Goal: Task Accomplishment & Management: Manage account settings

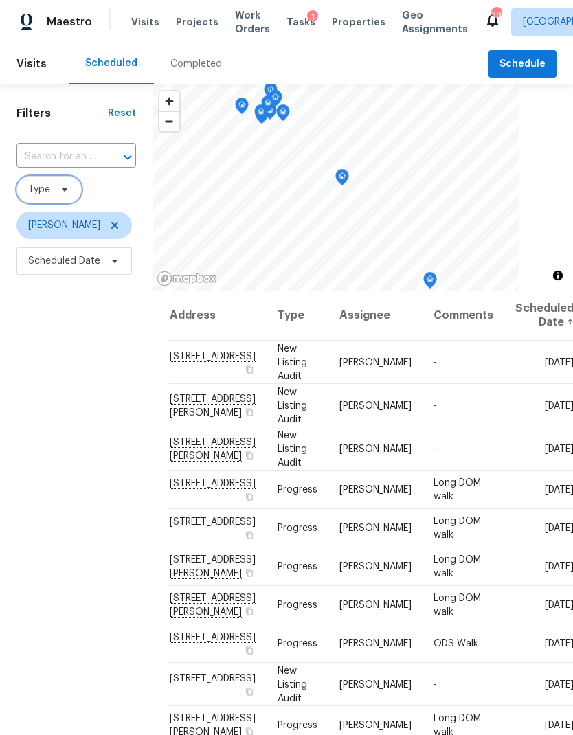
click at [58, 187] on span at bounding box center [62, 189] width 15 height 11
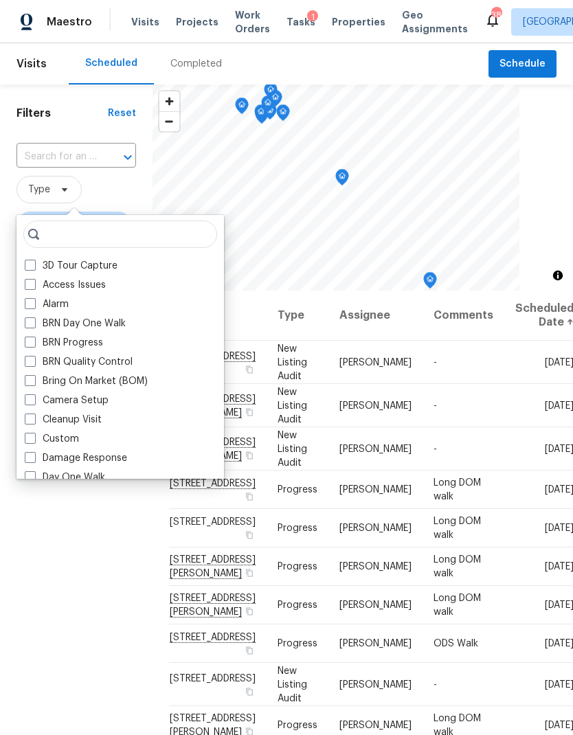
click at [93, 127] on div "Filters Reset ​ Type [PERSON_NAME] Scheduled Date" at bounding box center [76, 481] width 152 height 794
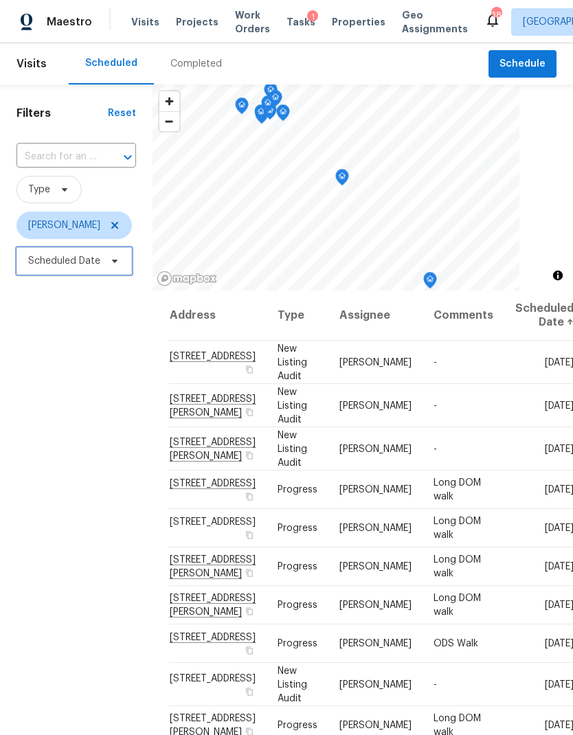
click at [117, 257] on icon at bounding box center [114, 261] width 11 height 11
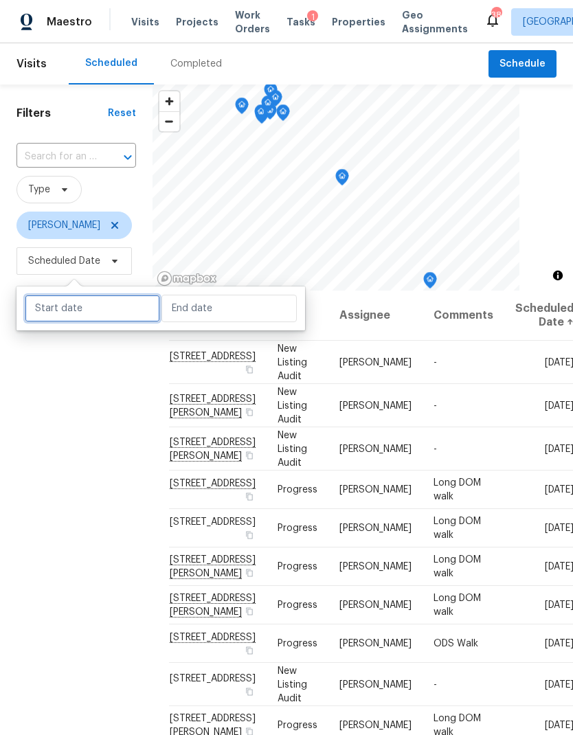
click at [139, 308] on input "text" at bounding box center [92, 308] width 135 height 27
select select "9"
select select "2025"
select select "10"
select select "2025"
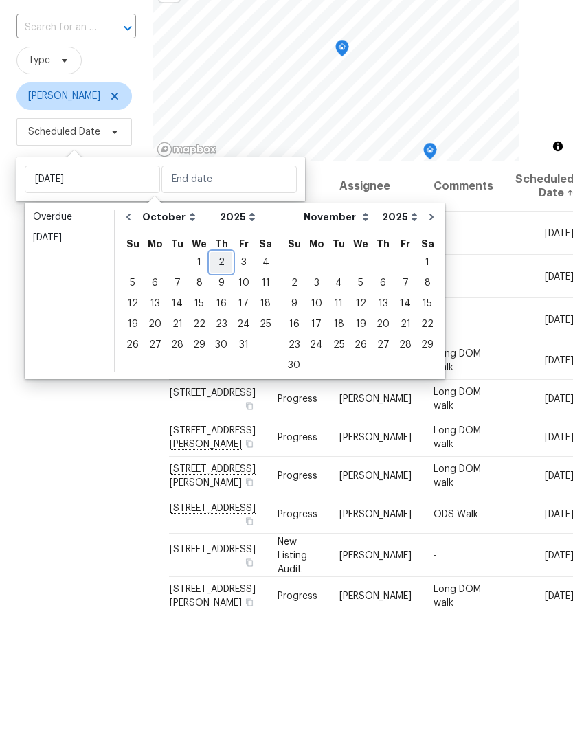
click at [222, 382] on div "2" at bounding box center [221, 391] width 22 height 19
type input "[DATE]"
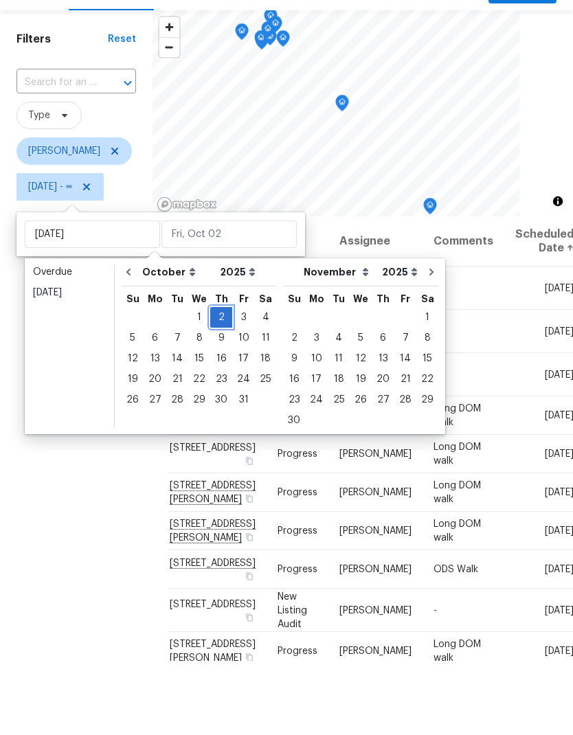
click at [225, 382] on div "2" at bounding box center [221, 391] width 22 height 19
type input "[DATE]"
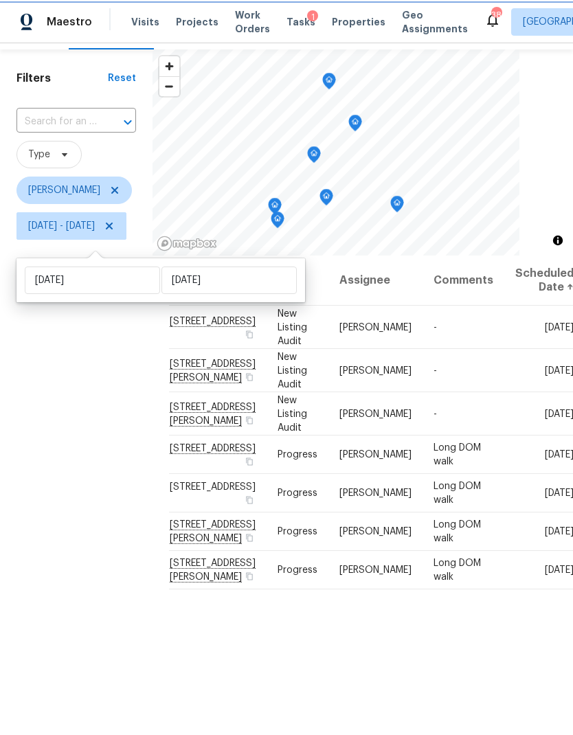
scroll to position [27, 0]
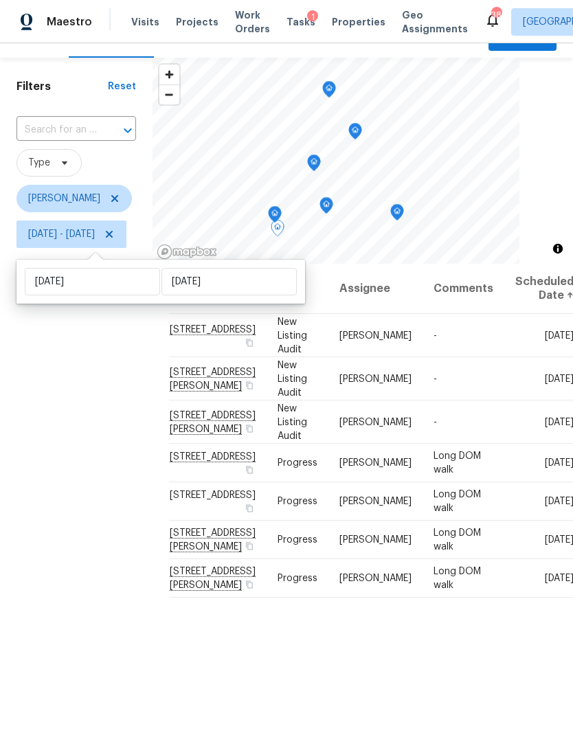
click at [0, 0] on span at bounding box center [0, 0] width 0 height 0
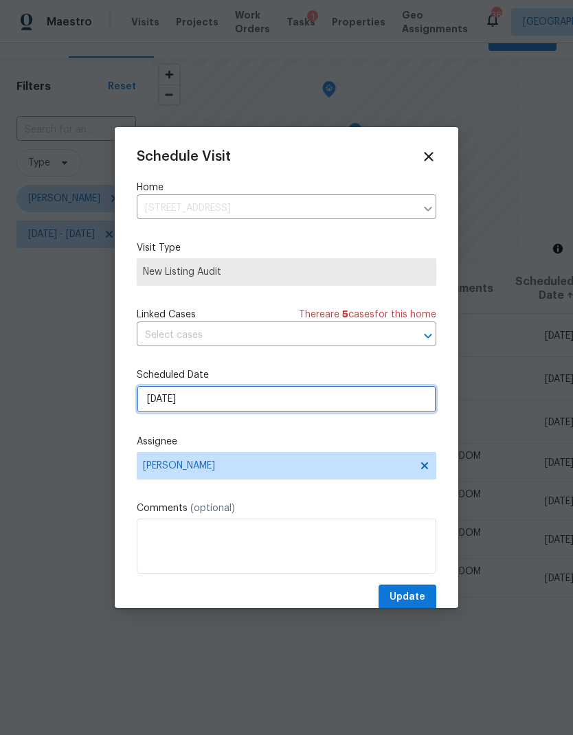
click at [168, 402] on input "[DATE]" at bounding box center [286, 398] width 299 height 27
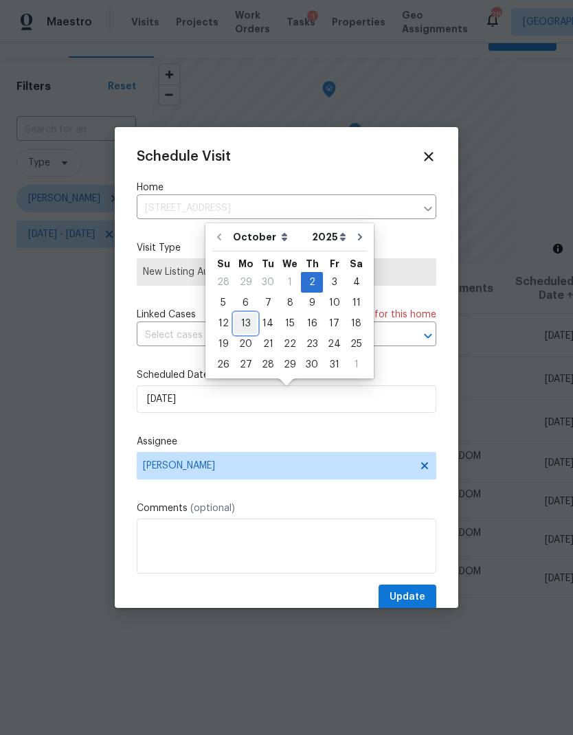
click at [247, 322] on div "13" at bounding box center [245, 323] width 23 height 19
type input "[DATE]"
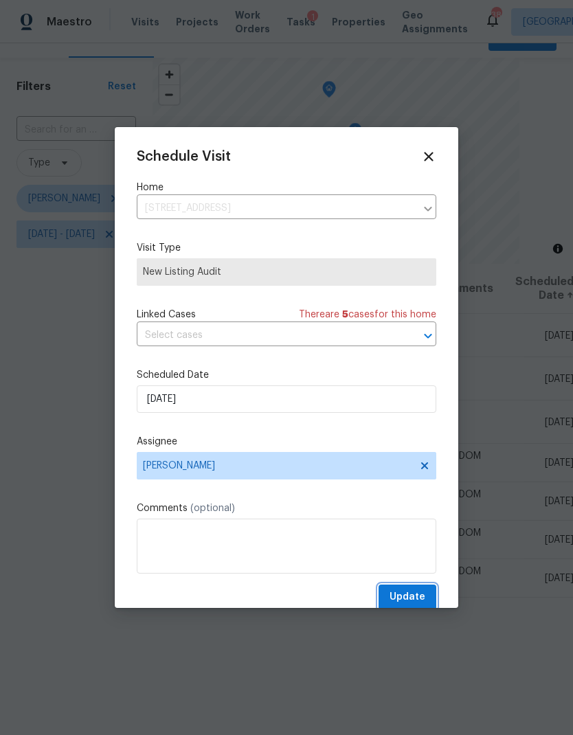
click at [420, 589] on button "Update" at bounding box center [407, 596] width 58 height 25
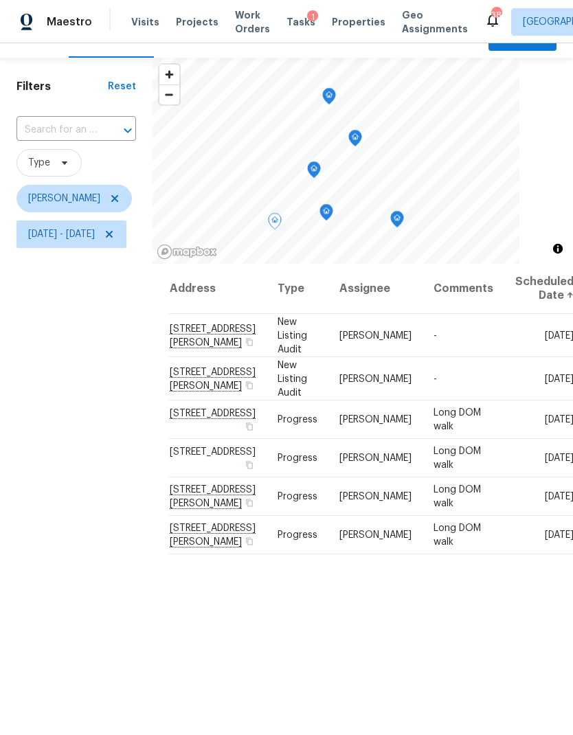
click at [0, 0] on icon at bounding box center [0, 0] width 0 height 0
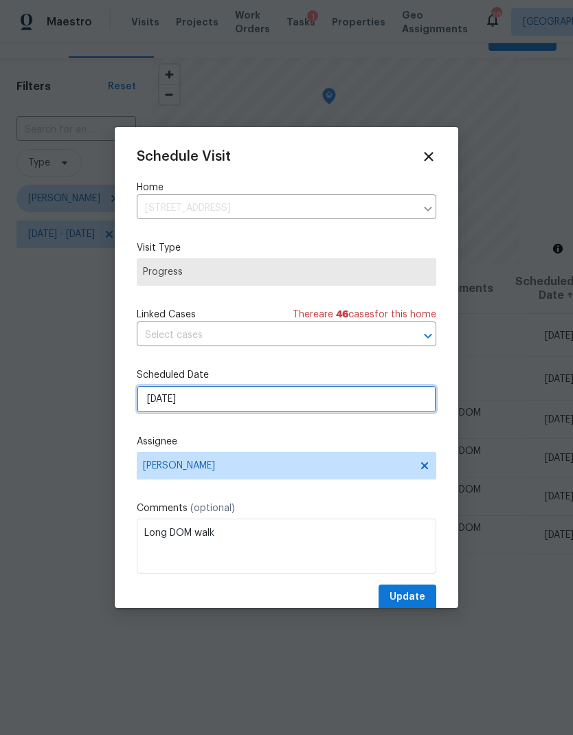
click at [155, 400] on input "[DATE]" at bounding box center [286, 398] width 299 height 27
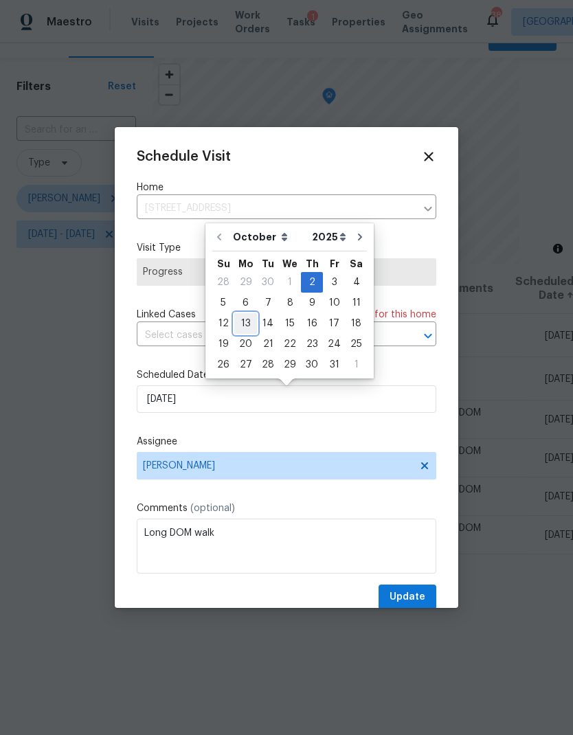
click at [248, 326] on div "13" at bounding box center [245, 323] width 23 height 19
type input "[DATE]"
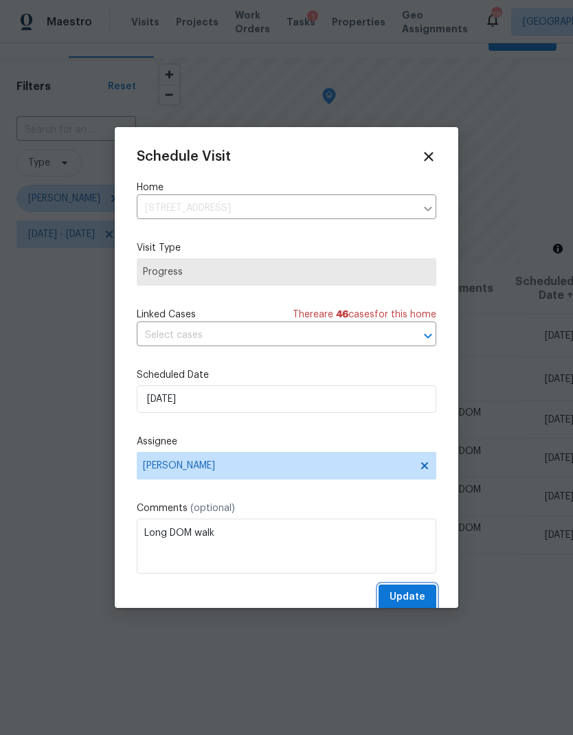
click at [417, 594] on span "Update" at bounding box center [407, 597] width 36 height 17
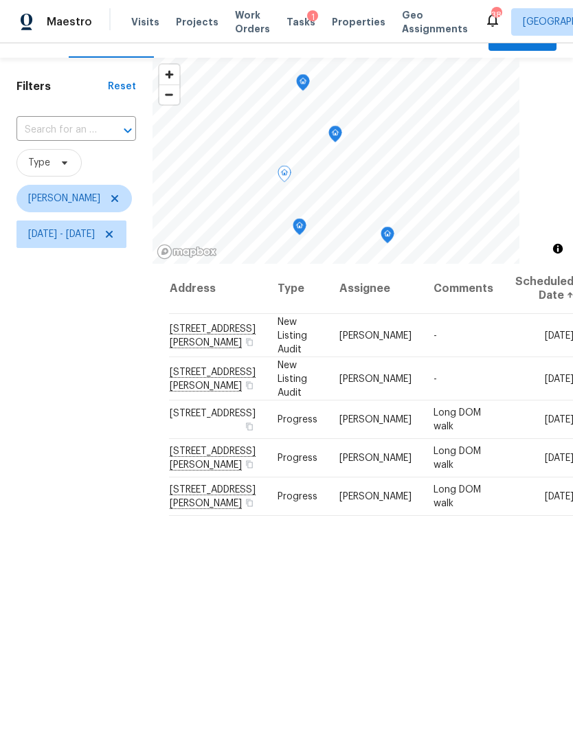
click at [0, 0] on icon at bounding box center [0, 0] width 0 height 0
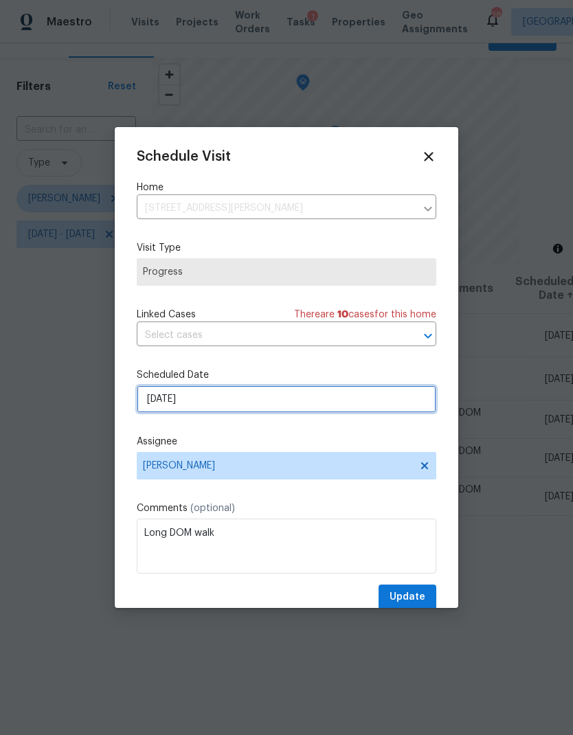
click at [169, 401] on input "[DATE]" at bounding box center [286, 398] width 299 height 27
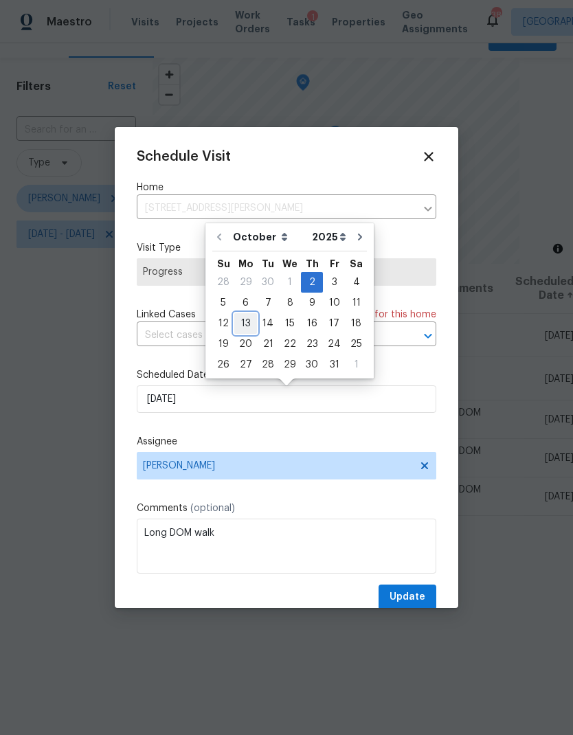
click at [245, 321] on div "13" at bounding box center [245, 323] width 23 height 19
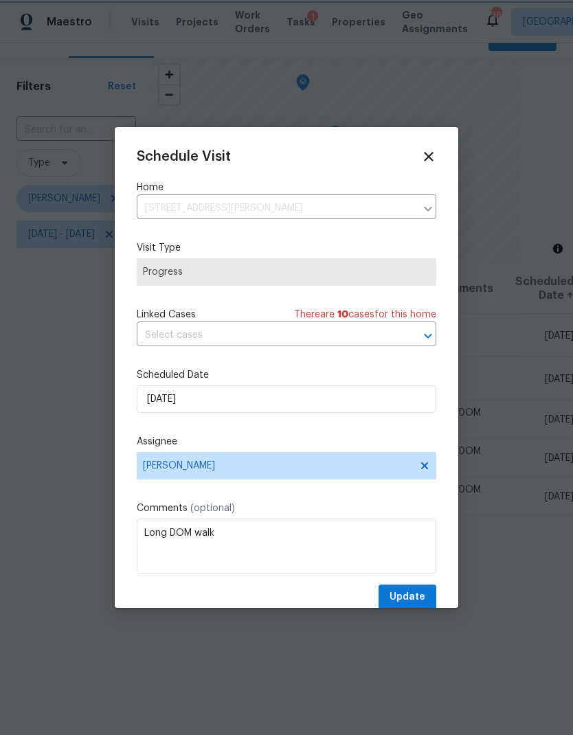
type input "[DATE]"
click at [424, 593] on span "Update" at bounding box center [407, 597] width 36 height 17
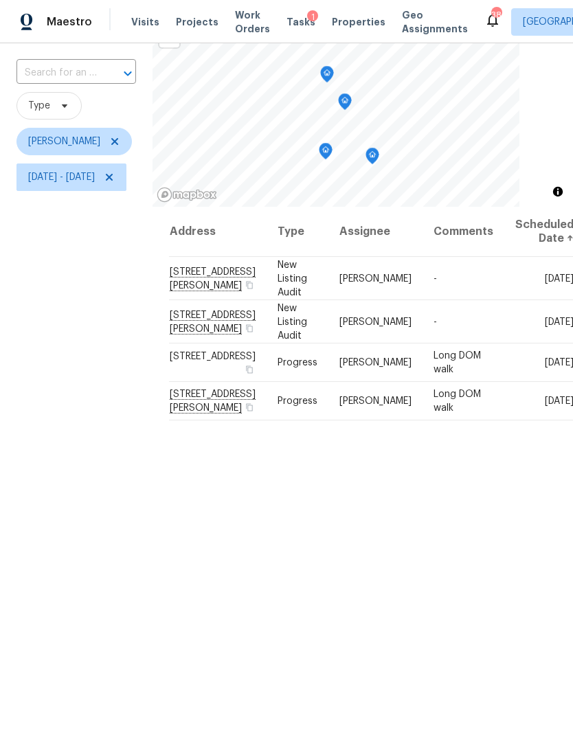
scroll to position [83, 0]
click at [0, 0] on icon at bounding box center [0, 0] width 0 height 0
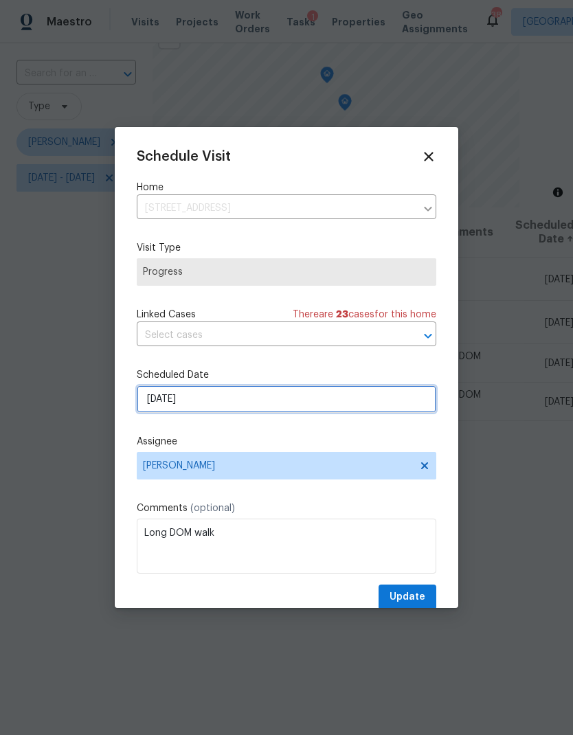
click at [165, 400] on input "[DATE]" at bounding box center [286, 398] width 299 height 27
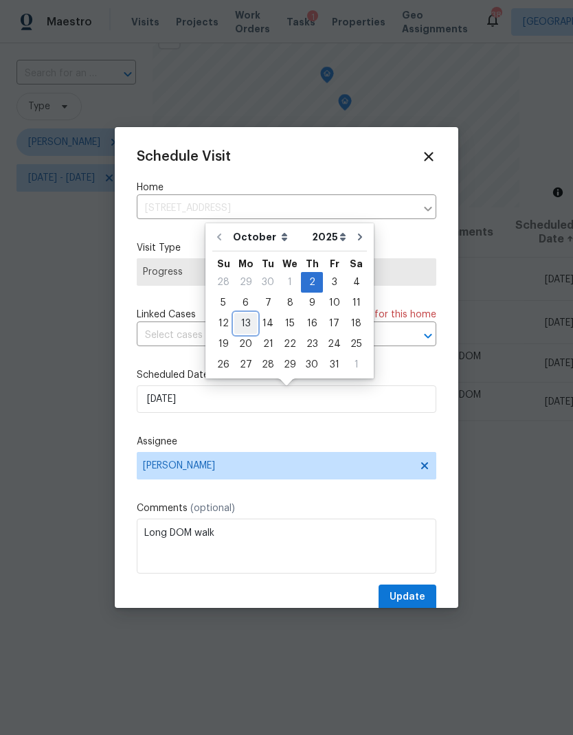
click at [239, 317] on div "13" at bounding box center [245, 323] width 23 height 19
type input "[DATE]"
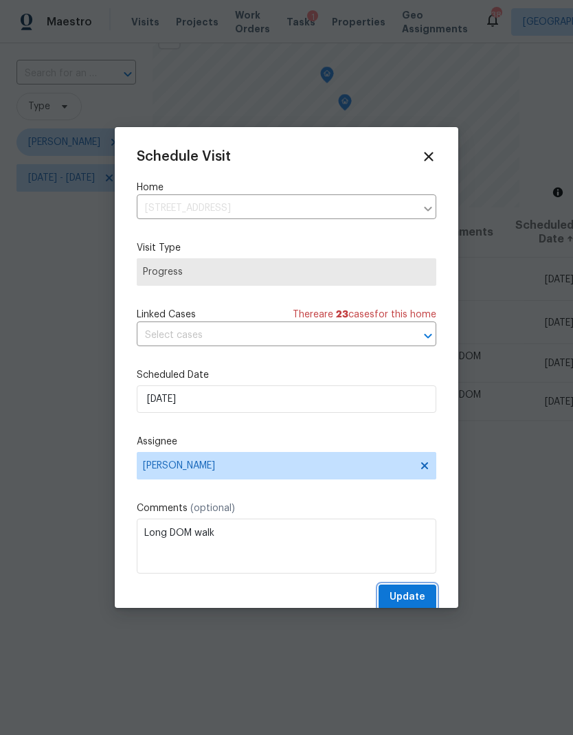
click at [419, 595] on span "Update" at bounding box center [407, 597] width 36 height 17
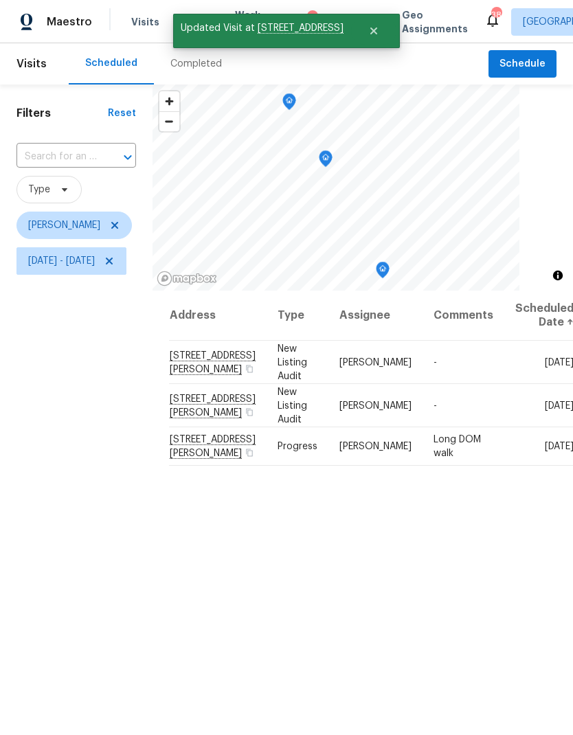
scroll to position [0, 0]
click at [524, 65] on span "Schedule" at bounding box center [522, 64] width 46 height 17
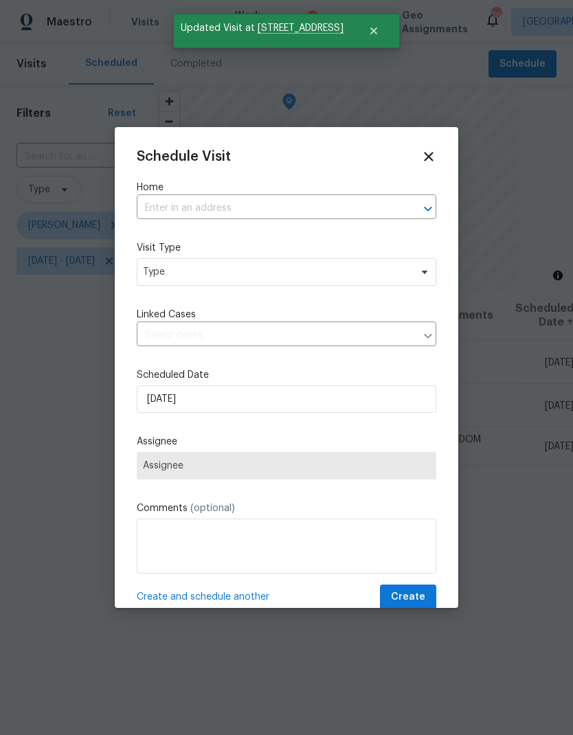
click at [282, 215] on input "text" at bounding box center [267, 208] width 261 height 21
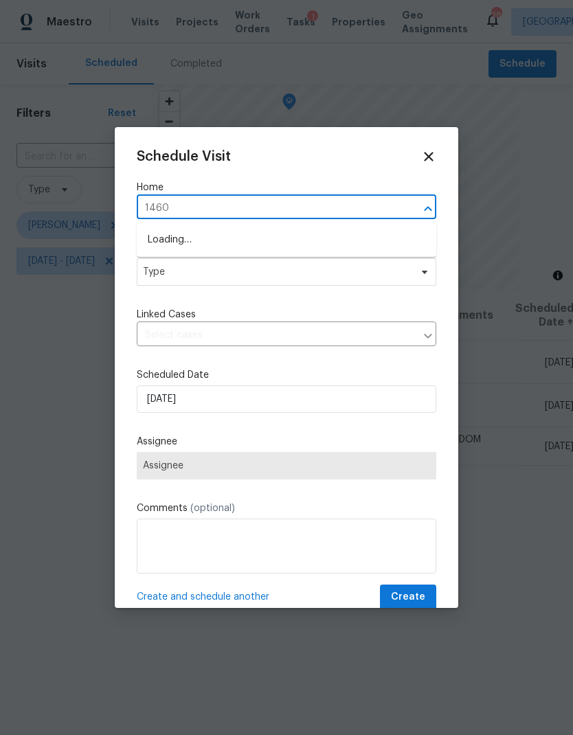
type input "1460"
click at [364, 236] on li "[STREET_ADDRESS]" at bounding box center [286, 240] width 299 height 23
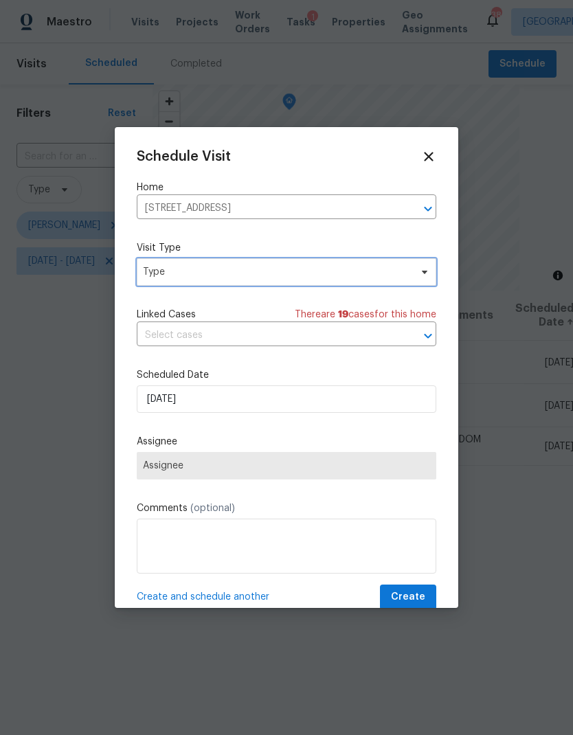
click at [347, 272] on span "Type" at bounding box center [276, 272] width 267 height 14
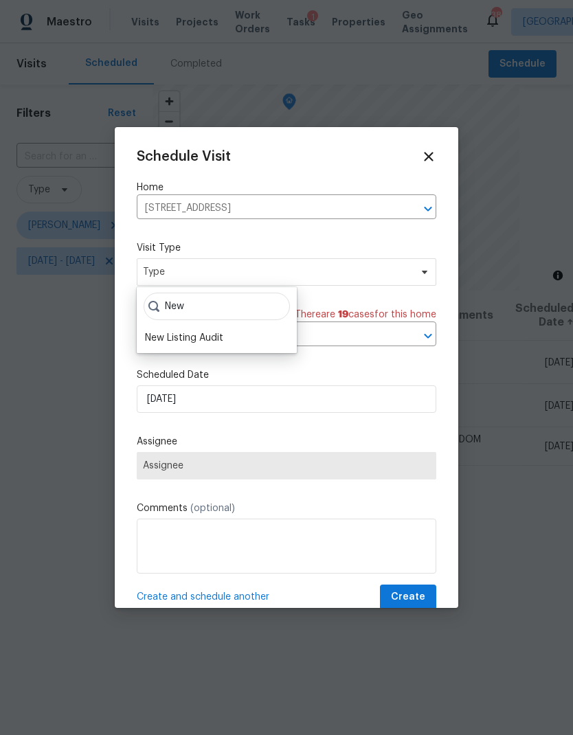
type input "New"
click at [236, 338] on div "New Listing Audit" at bounding box center [217, 337] width 152 height 19
click at [213, 343] on div "New Listing Audit" at bounding box center [184, 338] width 78 height 14
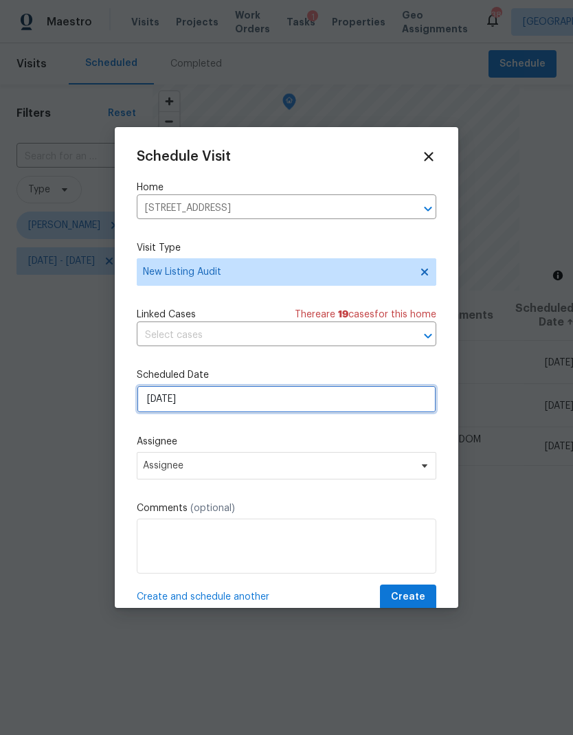
click at [168, 396] on input "[DATE]" at bounding box center [286, 398] width 299 height 27
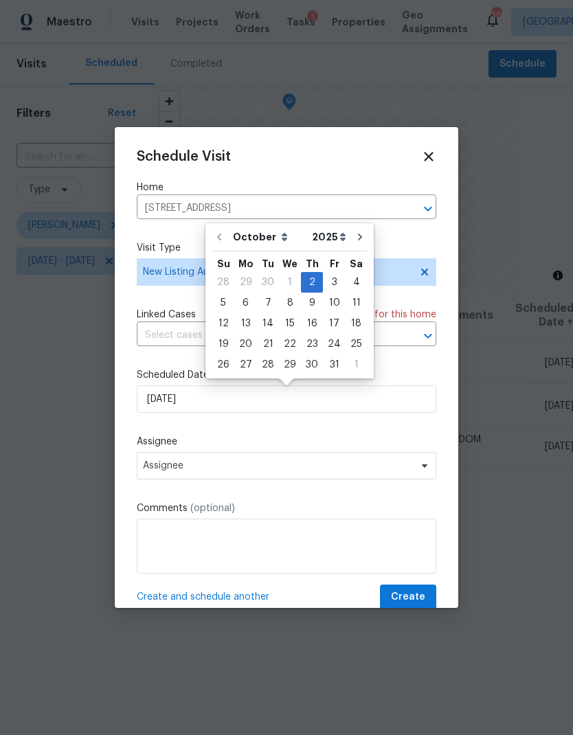
click at [268, 435] on div "Schedule Visit Home [STREET_ADDRESS] ​ Visit Type New Listing Audit Linked Case…" at bounding box center [286, 379] width 299 height 461
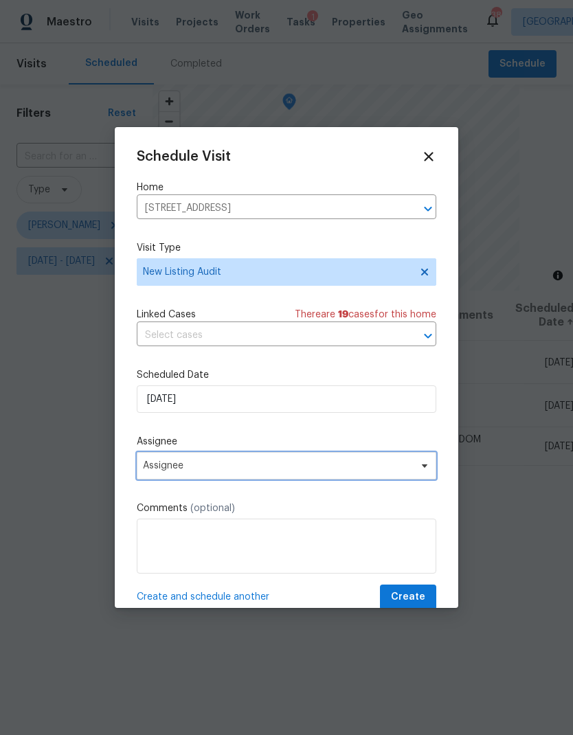
click at [246, 471] on span "Assignee" at bounding box center [277, 465] width 269 height 11
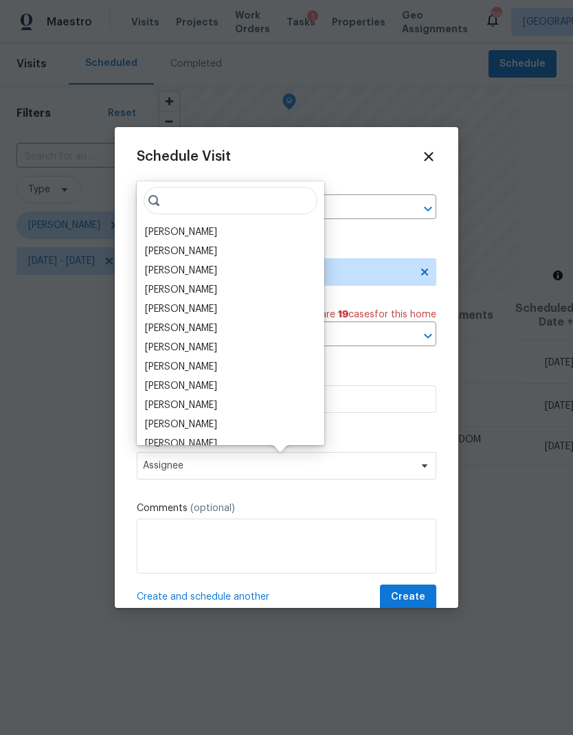
click at [192, 311] on div "[PERSON_NAME]" at bounding box center [181, 309] width 72 height 14
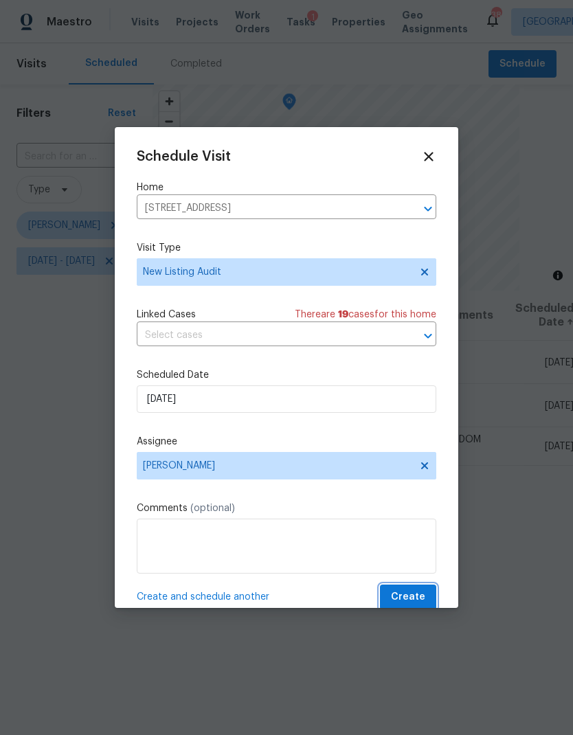
click at [421, 598] on span "Create" at bounding box center [408, 597] width 34 height 17
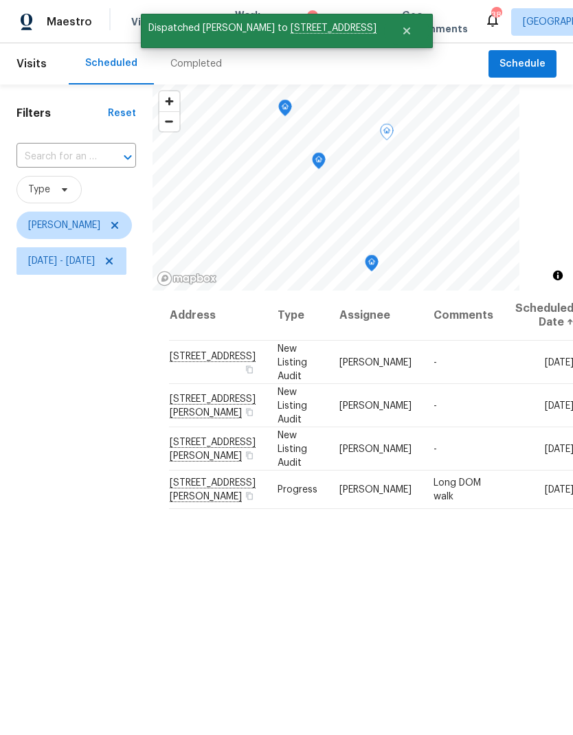
click at [307, 367] on span "New Listing Audit" at bounding box center [292, 361] width 30 height 37
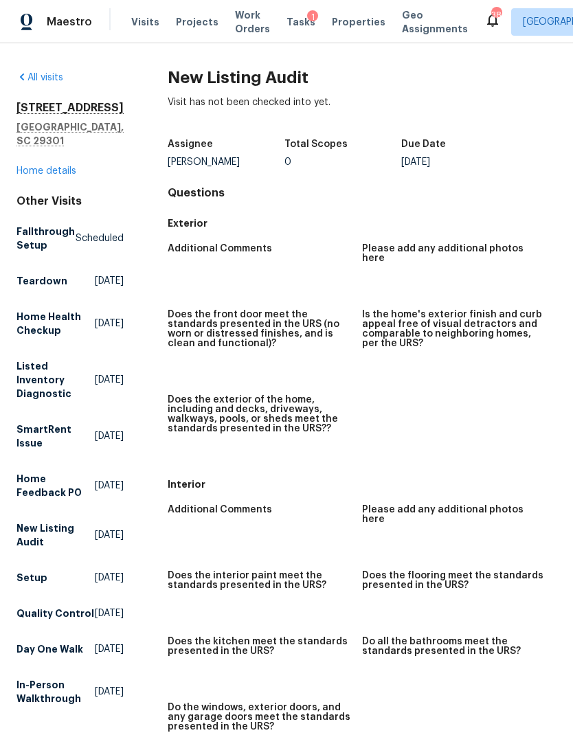
click at [63, 176] on link "Home details" at bounding box center [46, 171] width 60 height 10
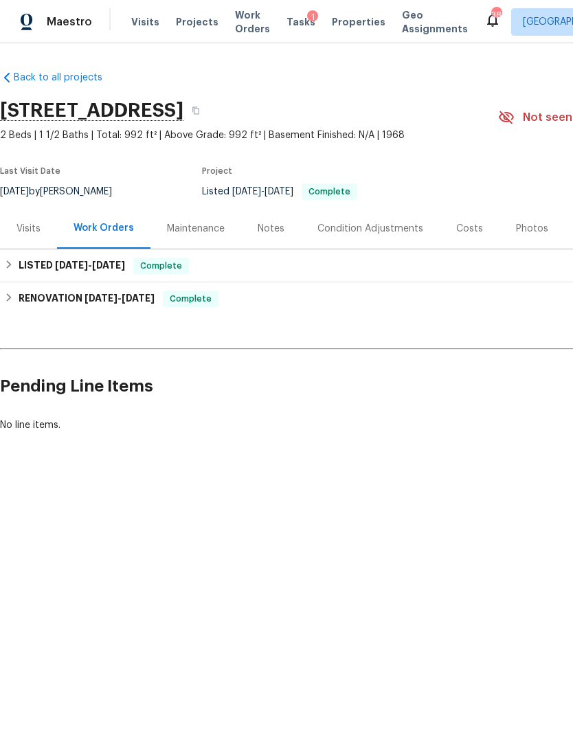
click at [35, 225] on div "Visits" at bounding box center [28, 229] width 24 height 14
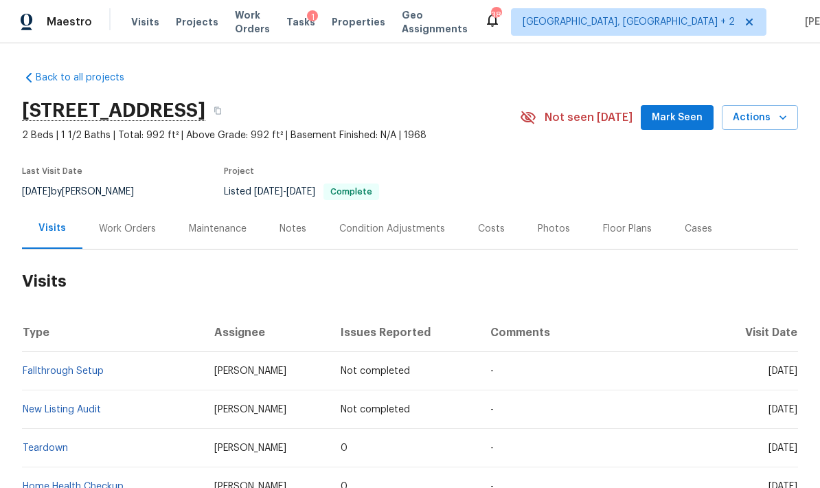
click at [199, 19] on span "Projects" at bounding box center [197, 22] width 43 height 14
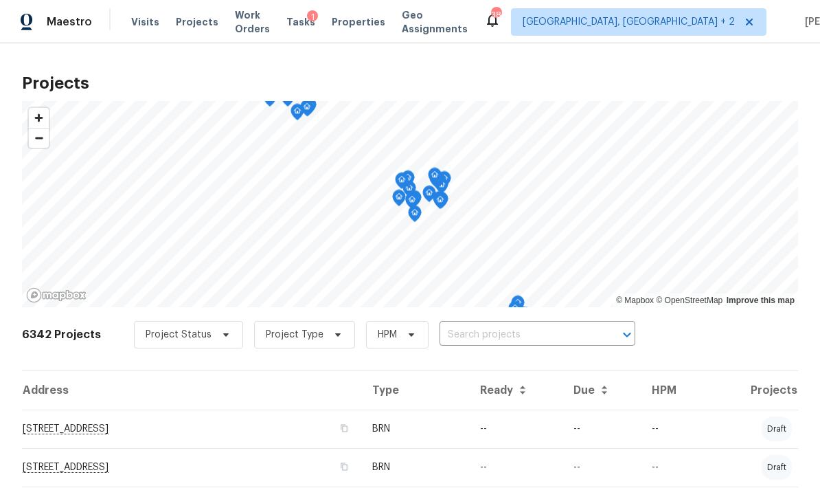
click at [522, 330] on input "text" at bounding box center [518, 334] width 157 height 21
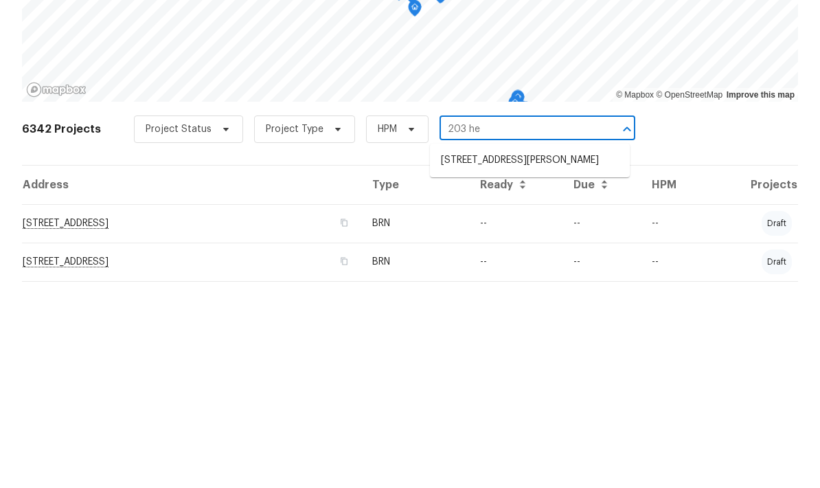
type input "203 hea"
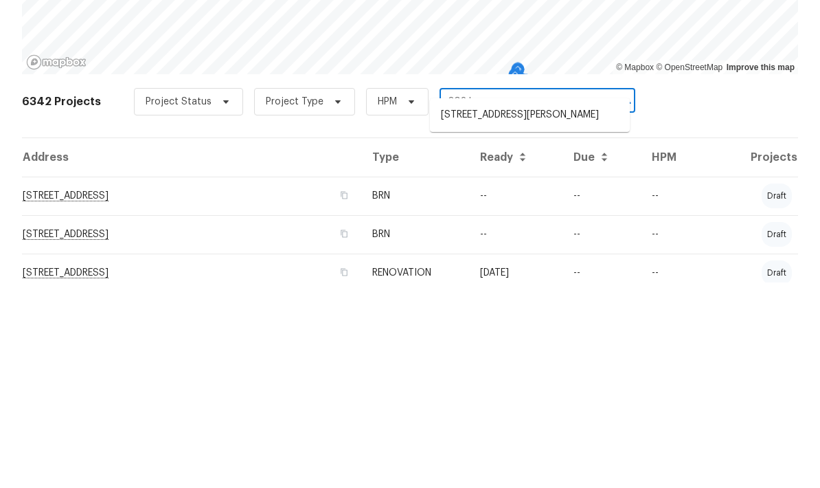
scroll to position [78, 0]
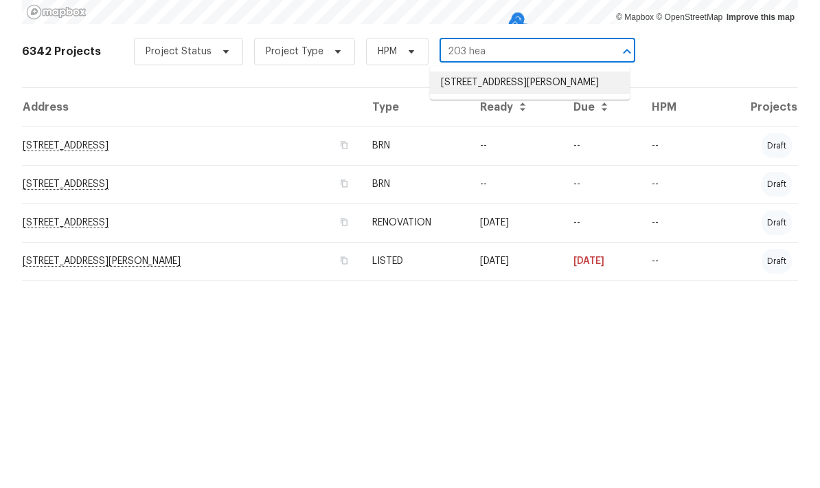
click at [560, 277] on li "[STREET_ADDRESS][PERSON_NAME]" at bounding box center [530, 288] width 200 height 23
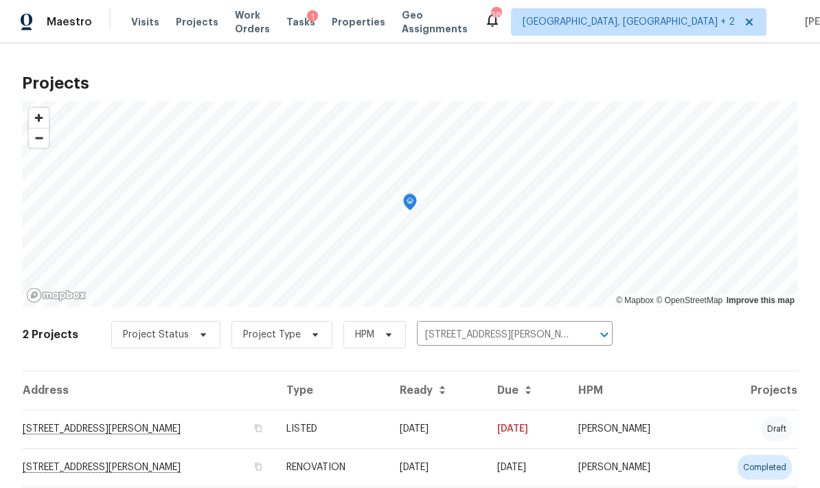
click at [166, 424] on td "[STREET_ADDRESS][PERSON_NAME]" at bounding box center [148, 428] width 253 height 38
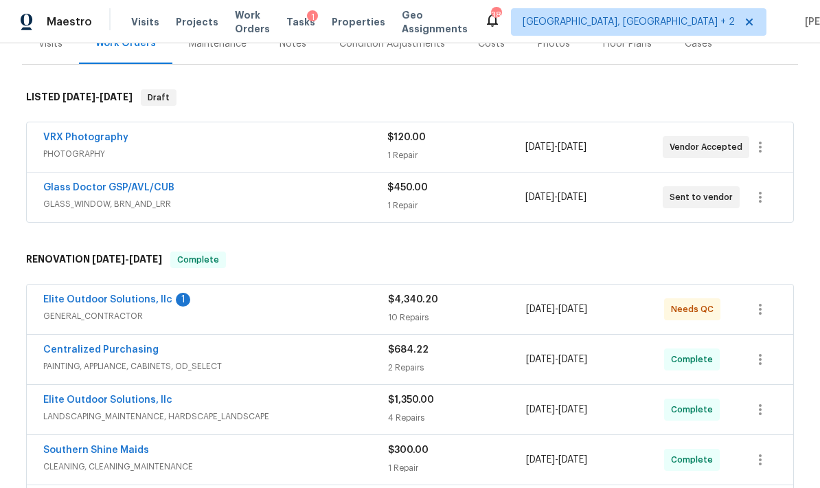
scroll to position [203, 0]
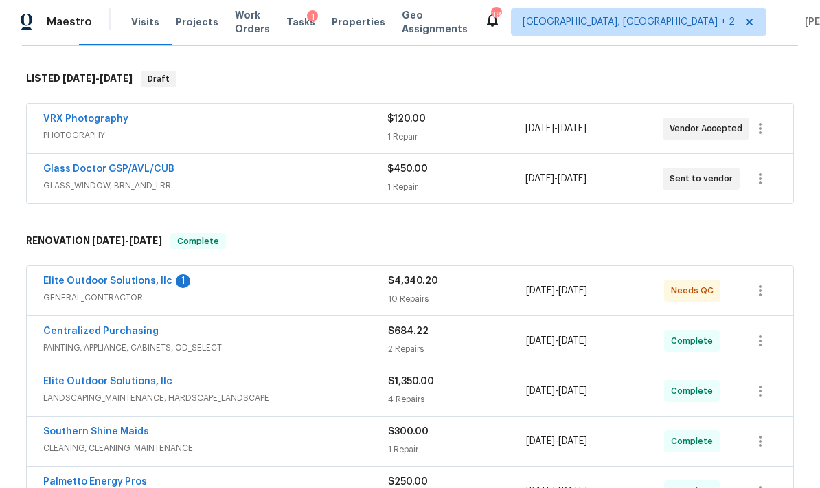
click at [559, 183] on span "[DATE] - [DATE]" at bounding box center [555, 179] width 61 height 14
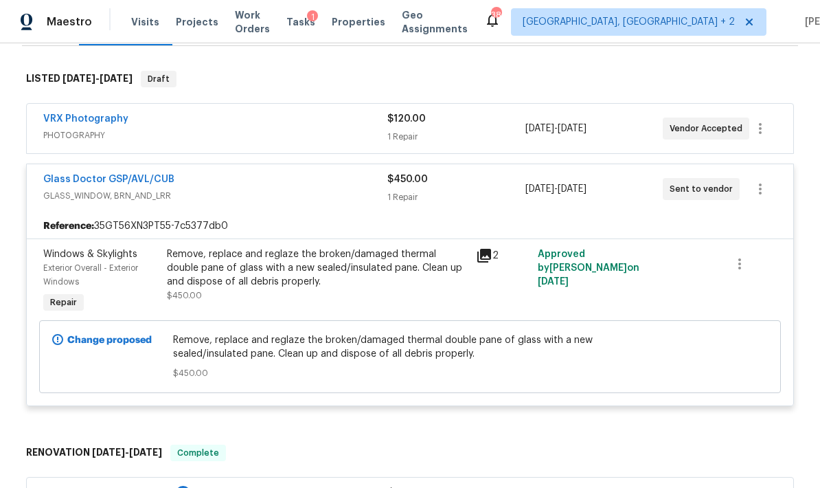
click at [488, 256] on icon at bounding box center [484, 256] width 14 height 14
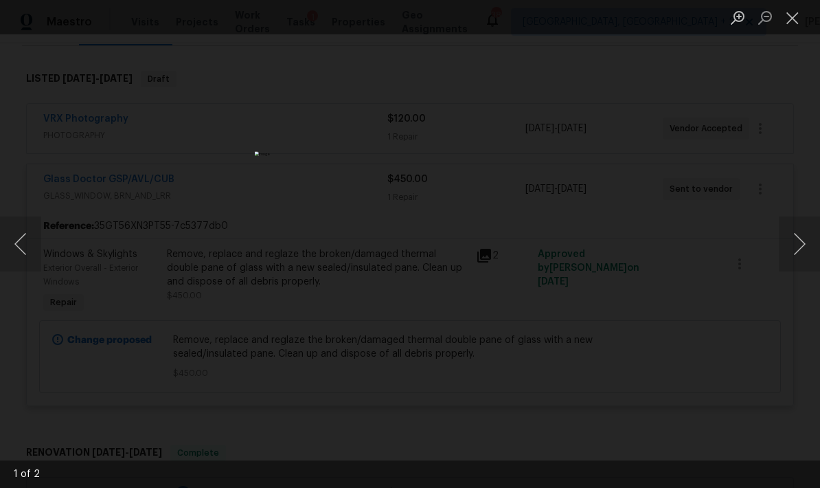
click at [572, 245] on button "Next image" at bounding box center [799, 243] width 41 height 55
click at [572, 106] on div "Lightbox" at bounding box center [410, 244] width 820 height 488
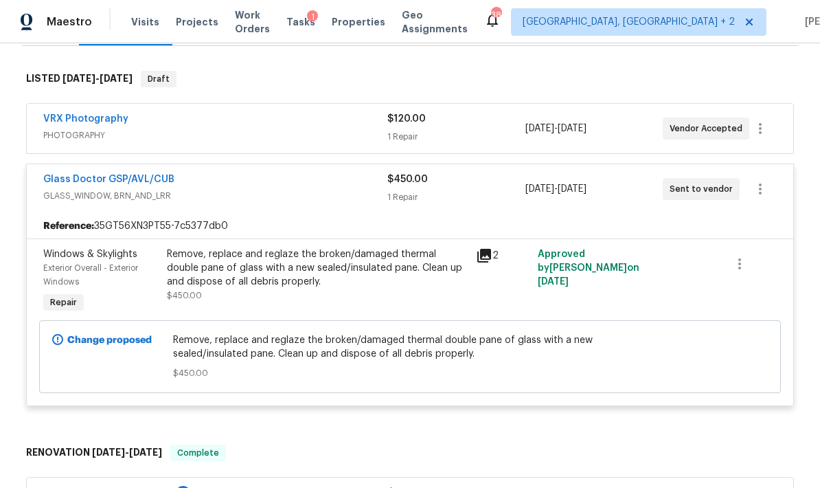
click at [150, 177] on link "Glass Doctor GSP/AVL/CUB" at bounding box center [108, 179] width 131 height 10
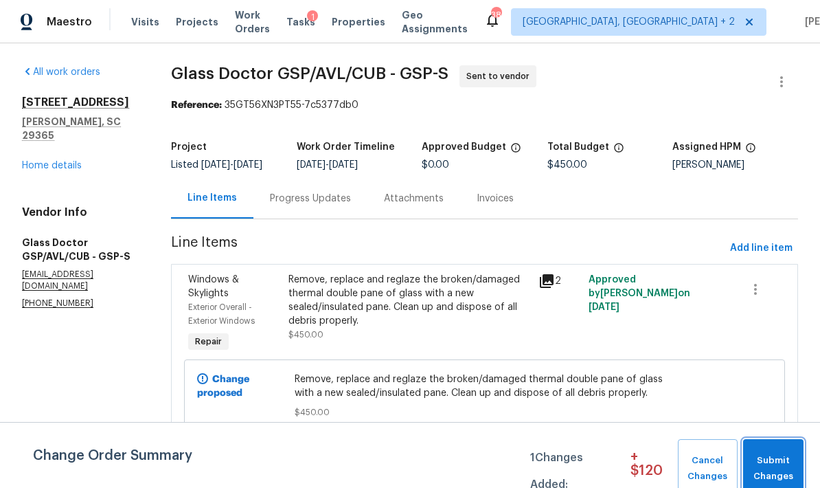
click at [572, 463] on span "Submit Changes" at bounding box center [773, 469] width 47 height 32
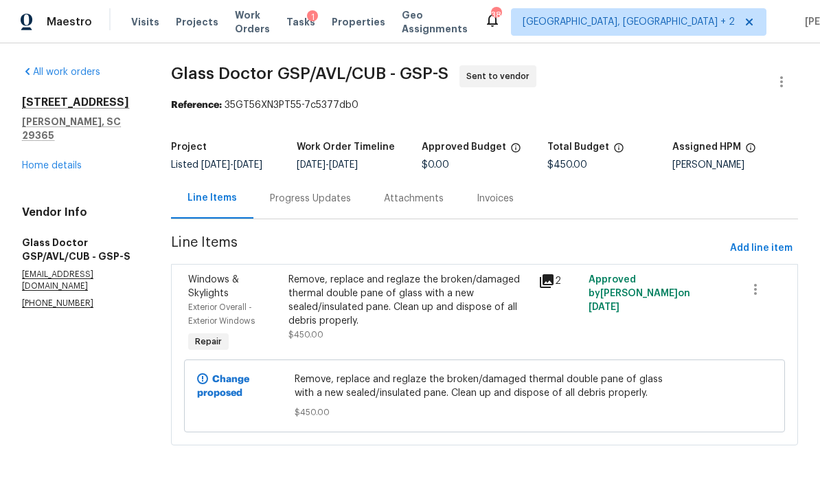
click at [313, 218] on div "Progress Updates" at bounding box center [310, 198] width 114 height 41
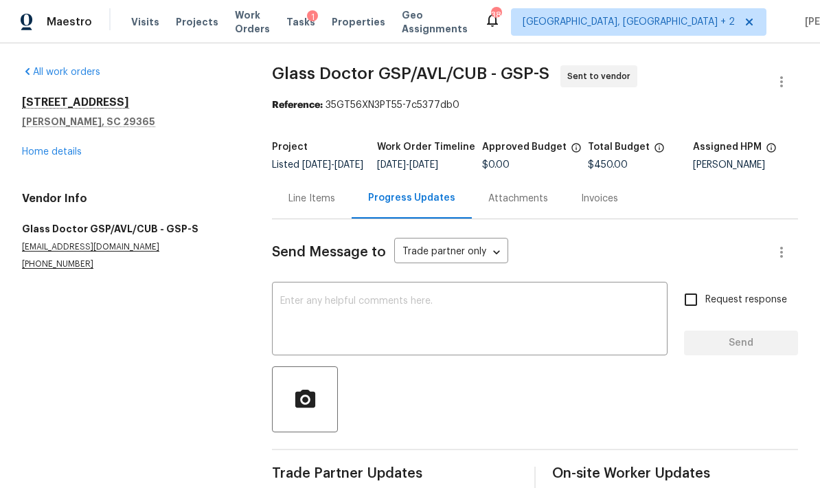
scroll to position [33, 0]
click at [64, 147] on link "Home details" at bounding box center [52, 152] width 60 height 10
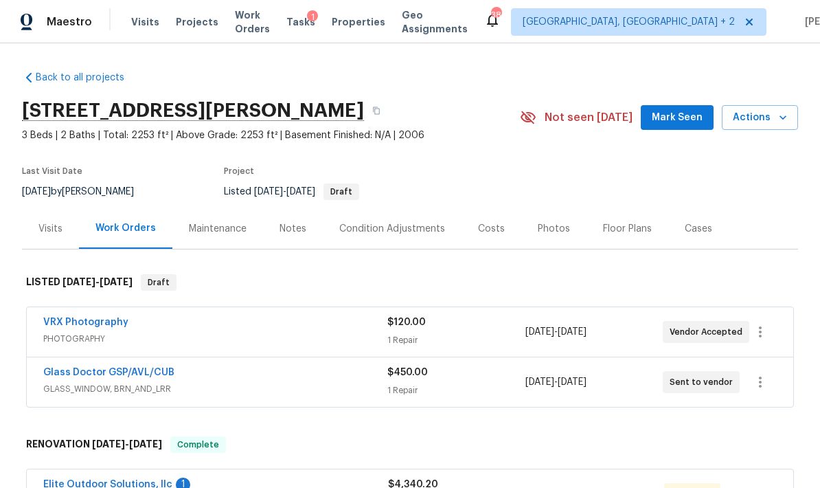
click at [256, 382] on span "GLASS_WINDOW, BRN_AND_LRR" at bounding box center [215, 389] width 344 height 14
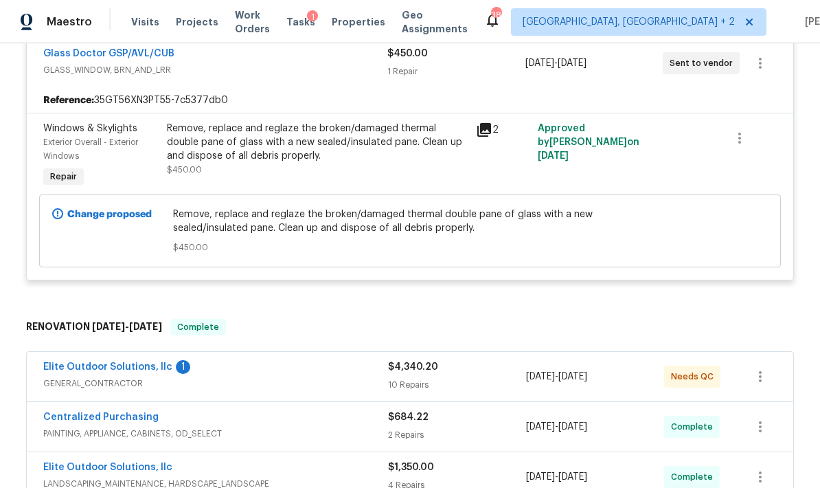
scroll to position [377, 0]
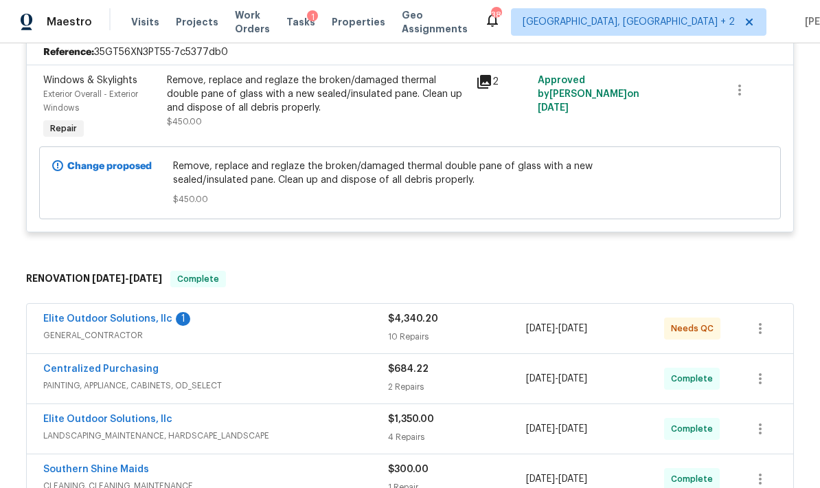
click at [490, 75] on icon at bounding box center [484, 82] width 14 height 14
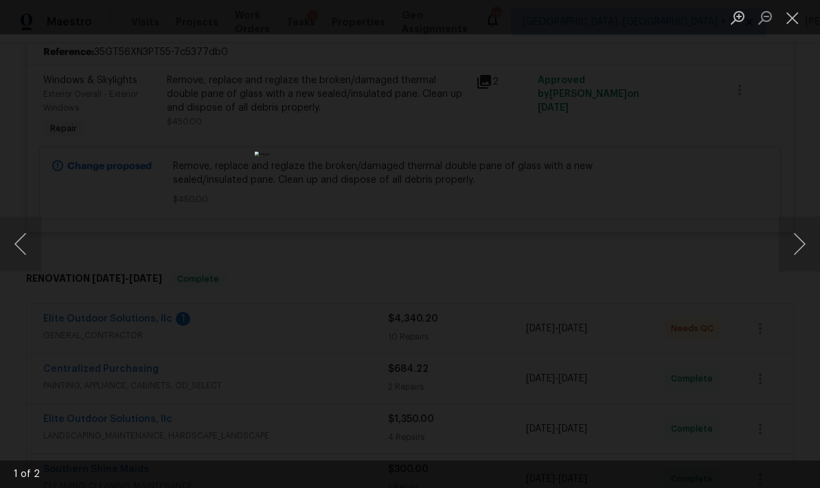
click at [572, 240] on button "Next image" at bounding box center [799, 243] width 41 height 55
click at [572, 24] on button "Close lightbox" at bounding box center [792, 17] width 27 height 24
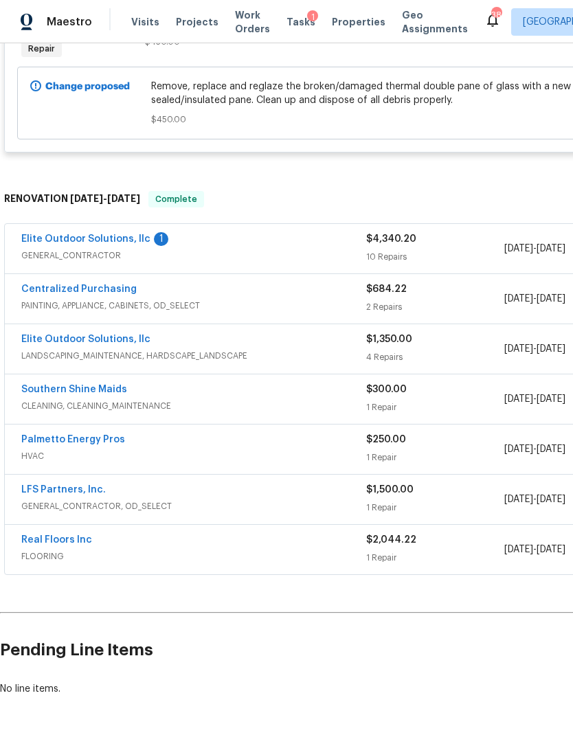
scroll to position [457, 0]
click at [340, 449] on div "Palmetto Energy Pros" at bounding box center [193, 441] width 345 height 16
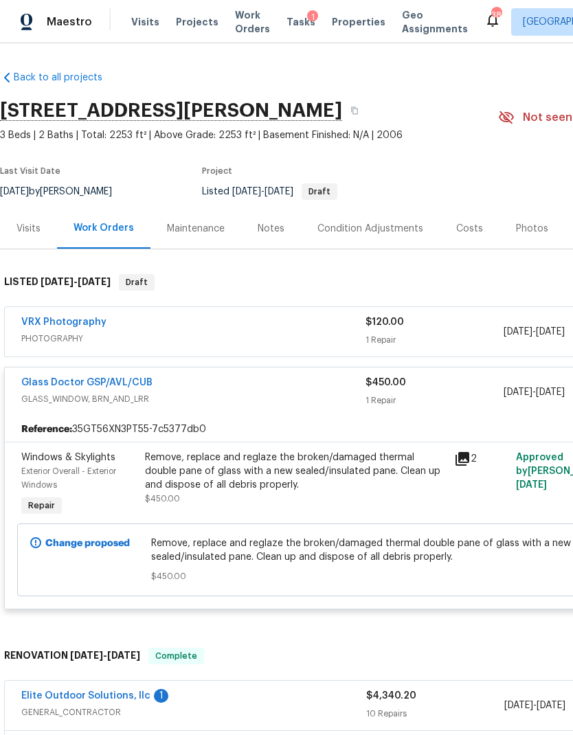
scroll to position [0, 0]
click at [359, 113] on icon "button" at bounding box center [354, 110] width 8 height 8
click at [299, 395] on span "GLASS_WINDOW, BRN_AND_LRR" at bounding box center [193, 399] width 344 height 14
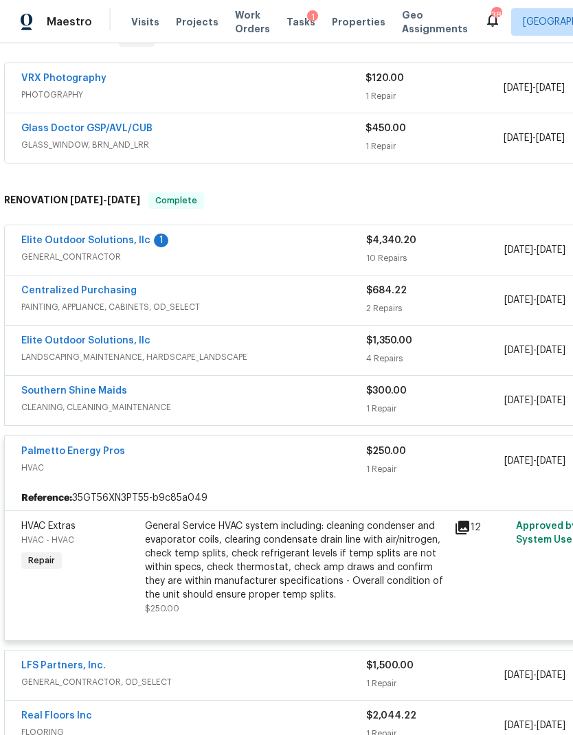
scroll to position [247, -1]
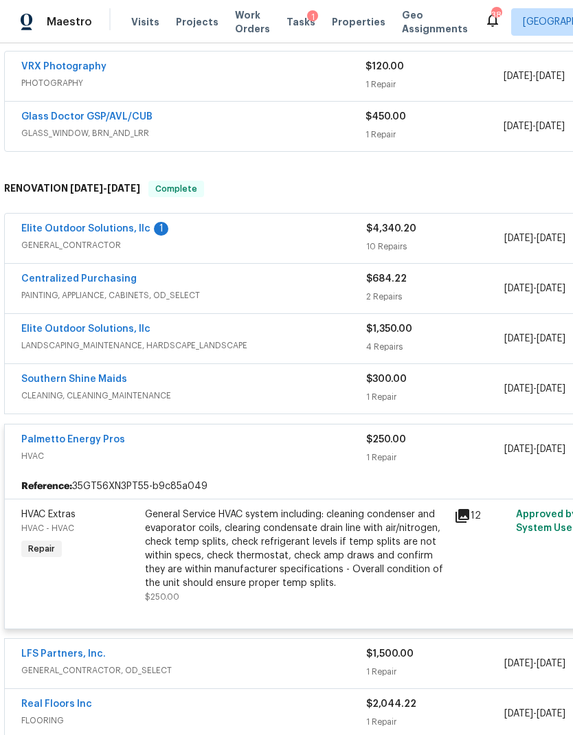
click at [351, 452] on span "HVAC" at bounding box center [193, 456] width 345 height 14
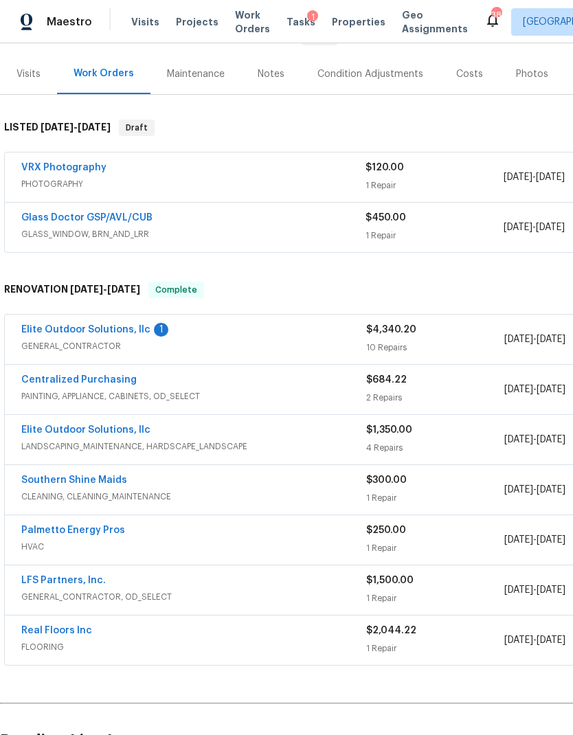
scroll to position [154, 0]
click at [415, 337] on div "$4,340.20" at bounding box center [435, 331] width 138 height 14
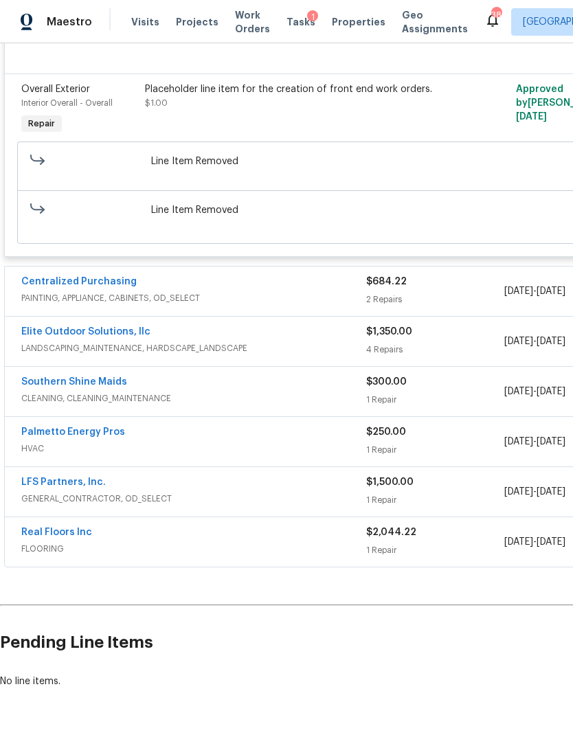
scroll to position [1870, 0]
click at [405, 484] on div "$1,500.00" at bounding box center [435, 483] width 138 height 14
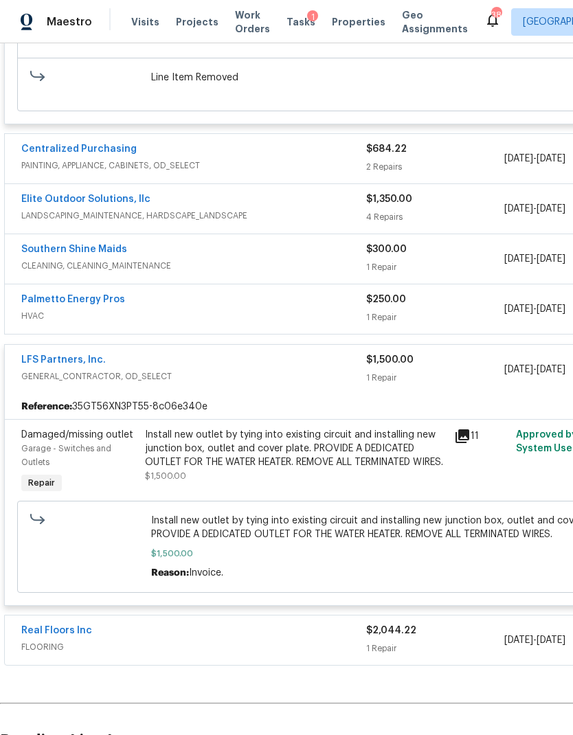
scroll to position [2006, 0]
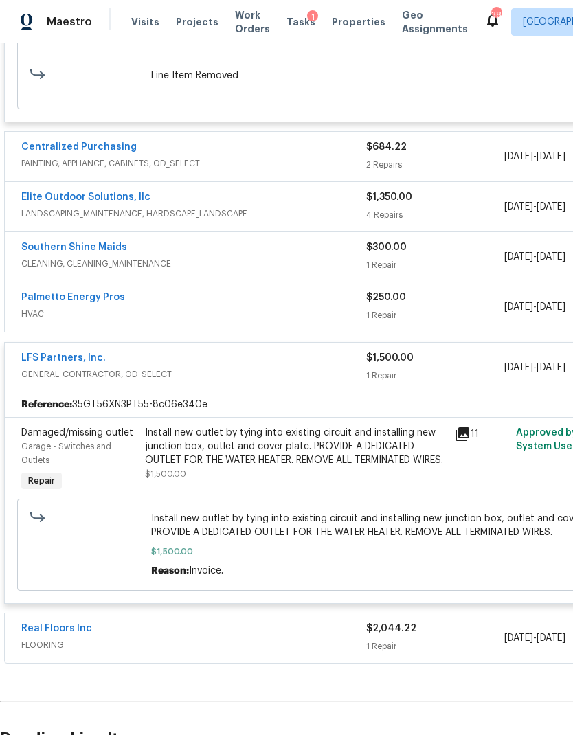
click at [305, 638] on div "Real Floors Inc" at bounding box center [193, 630] width 345 height 16
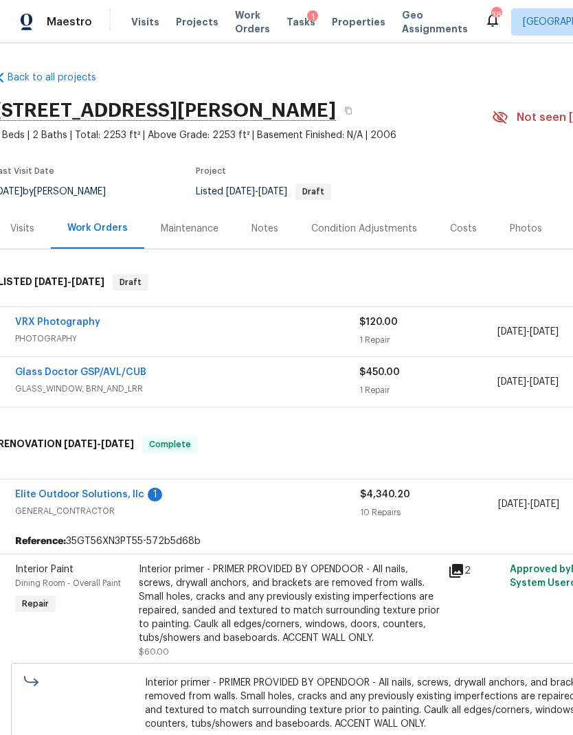
scroll to position [0, 6]
click at [314, 499] on div "Elite Outdoor Solutions, llc 1" at bounding box center [187, 496] width 345 height 16
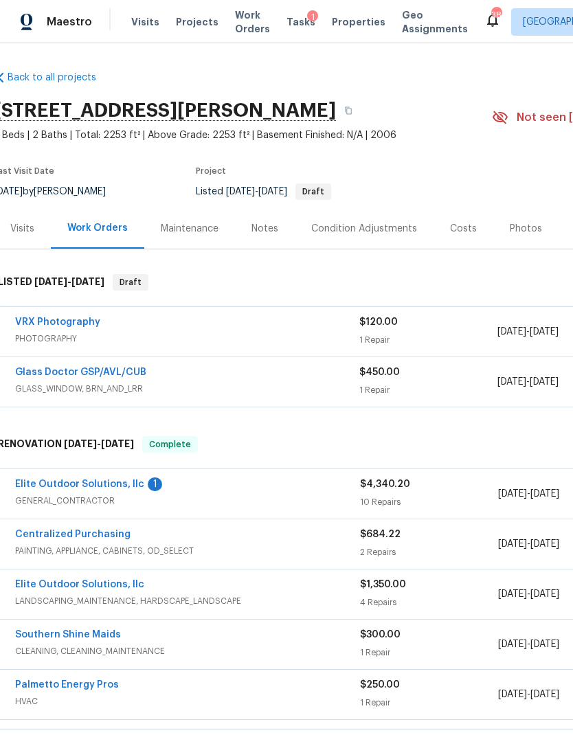
click at [461, 234] on div "Costs" at bounding box center [463, 229] width 27 height 14
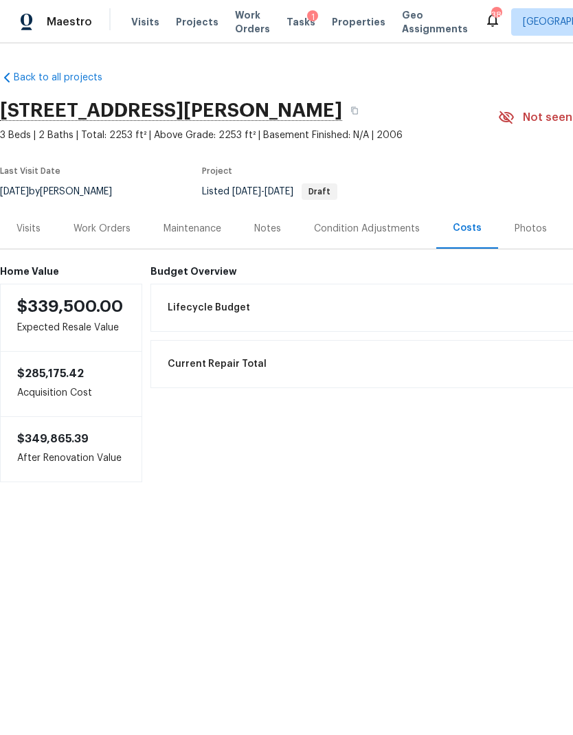
click at [39, 234] on div "Visits" at bounding box center [28, 229] width 24 height 14
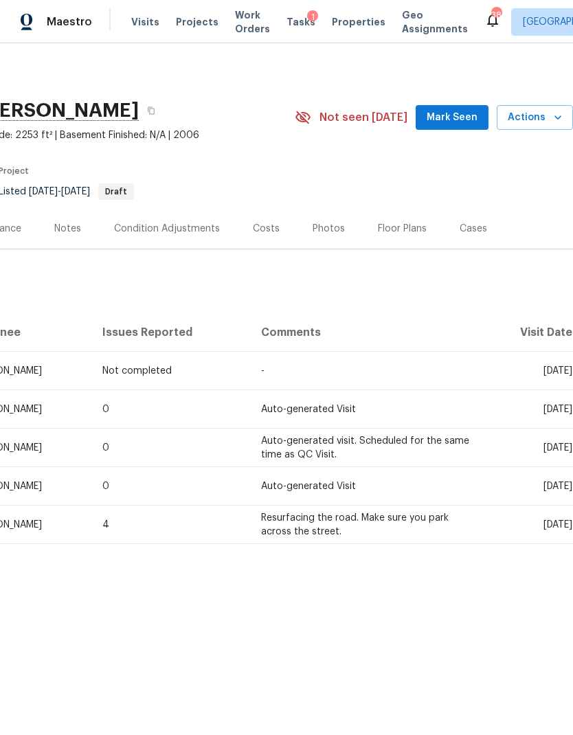
scroll to position [0, 203]
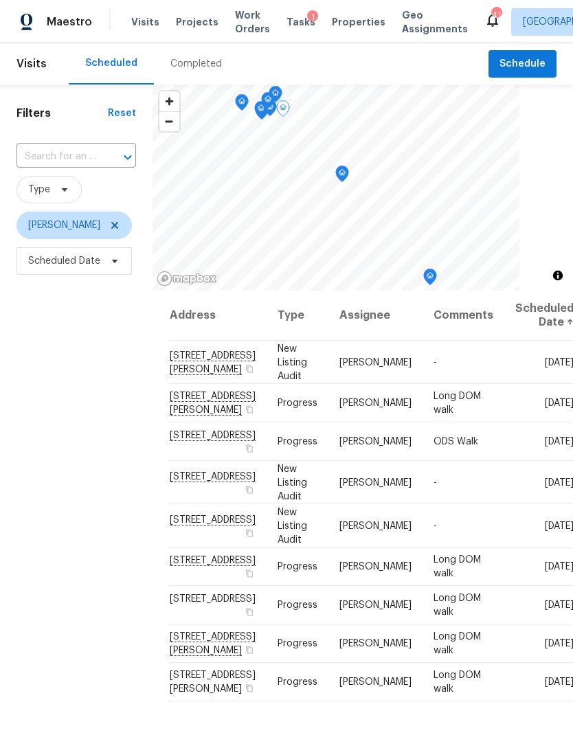
click at [0, 0] on icon at bounding box center [0, 0] width 0 height 0
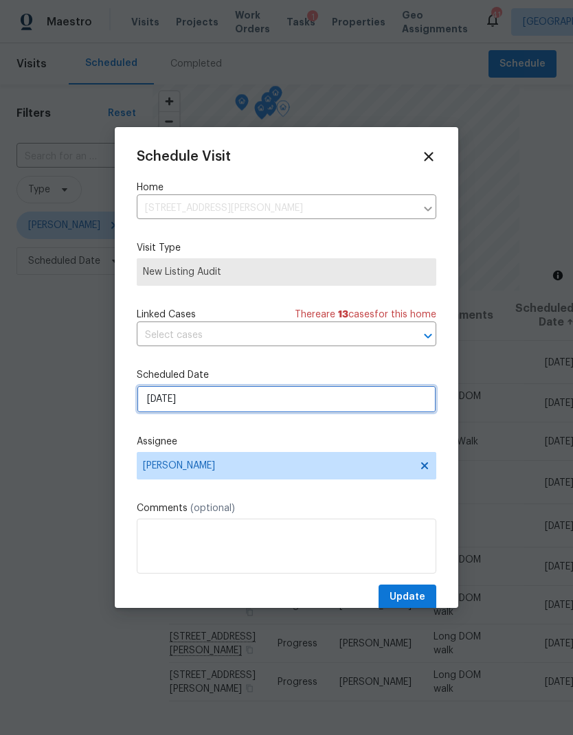
click at [165, 402] on input "10/2/2025" at bounding box center [286, 398] width 299 height 27
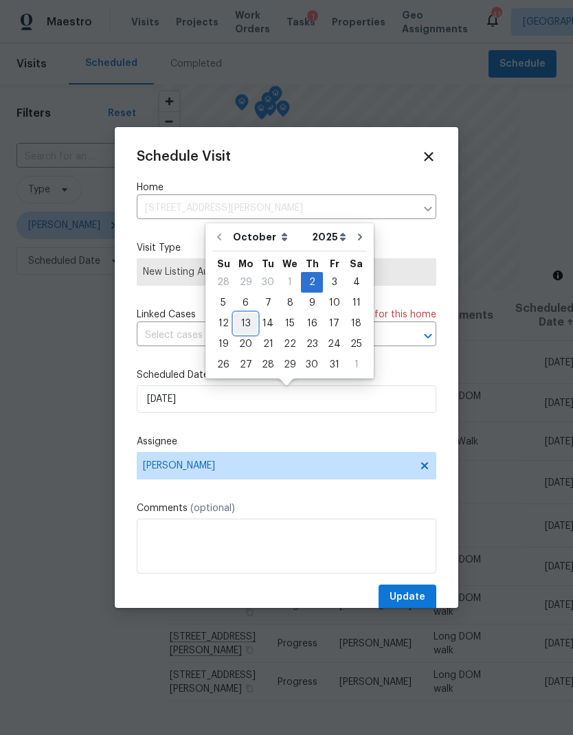
click at [247, 325] on div "13" at bounding box center [245, 323] width 23 height 19
type input "10/13/2025"
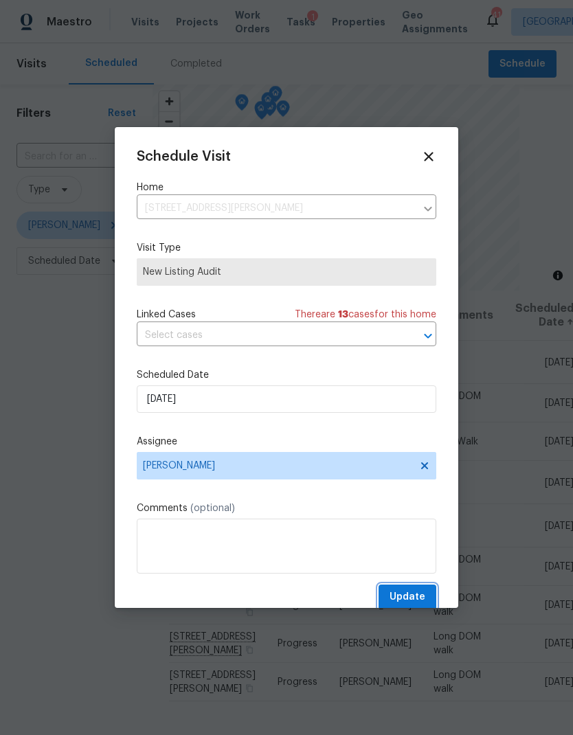
click at [424, 597] on span "Update" at bounding box center [407, 597] width 36 height 17
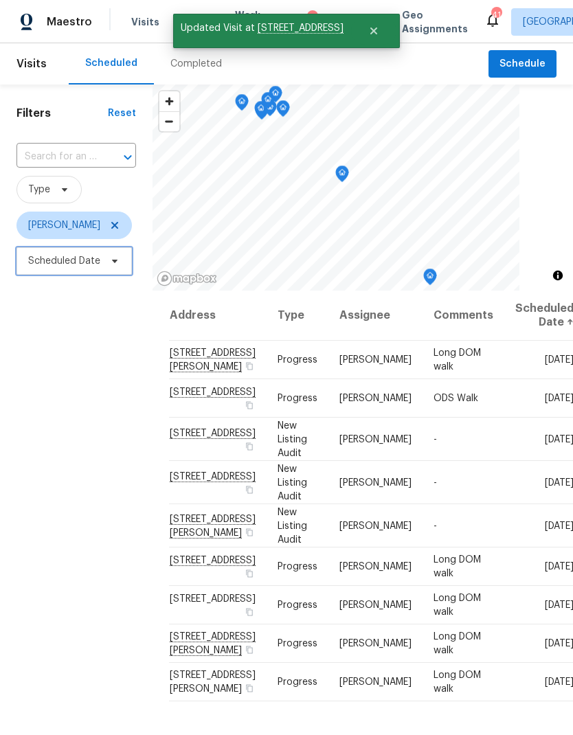
click at [91, 256] on span "Scheduled Date" at bounding box center [64, 261] width 72 height 14
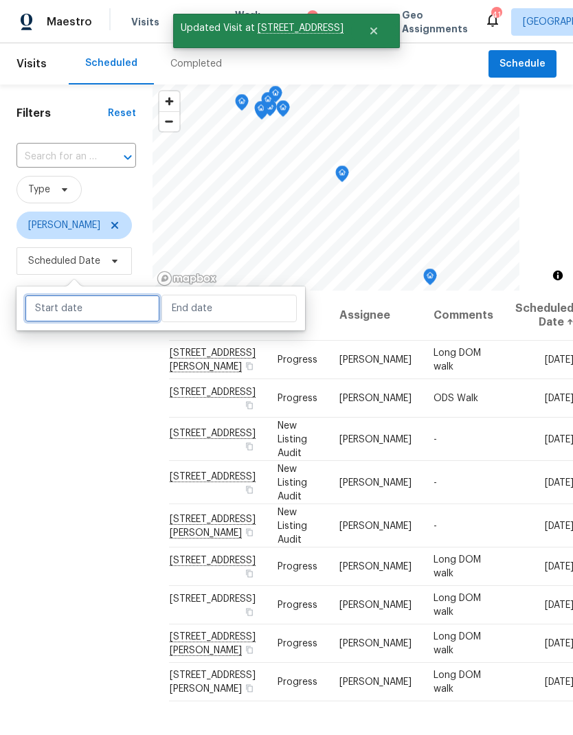
click at [128, 311] on input "text" at bounding box center [92, 308] width 135 height 27
select select "9"
select select "2025"
select select "10"
select select "2025"
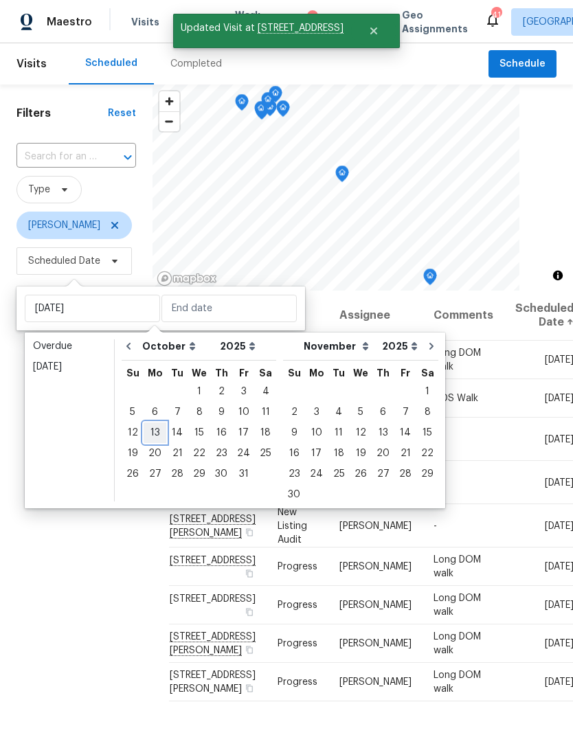
click at [154, 429] on div "13" at bounding box center [155, 432] width 23 height 19
type input "Mon, Oct 13"
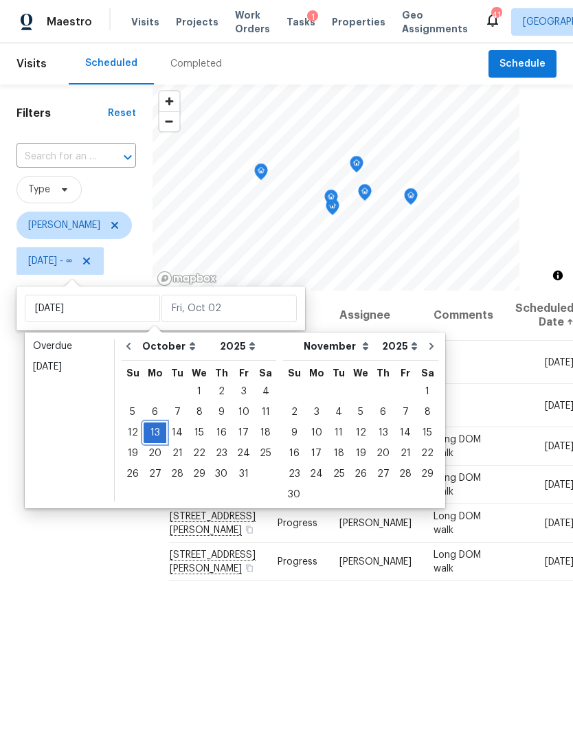
click at [154, 431] on div "13" at bounding box center [155, 432] width 23 height 19
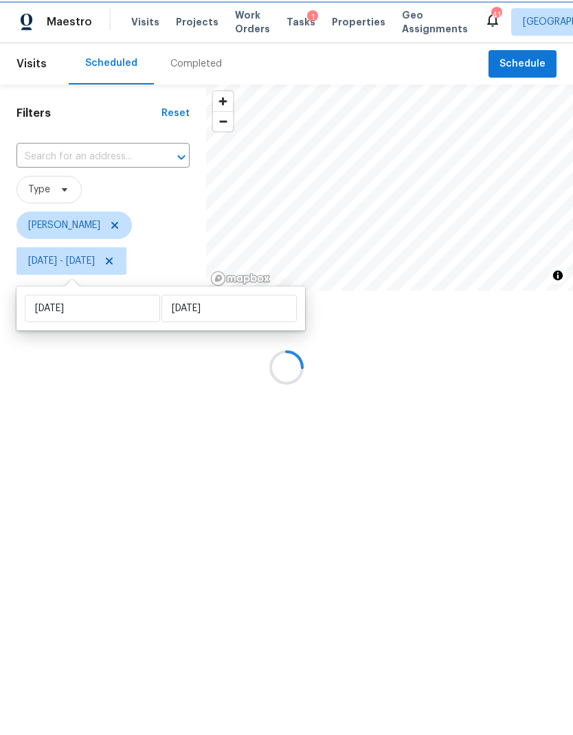
type input "[DATE]"
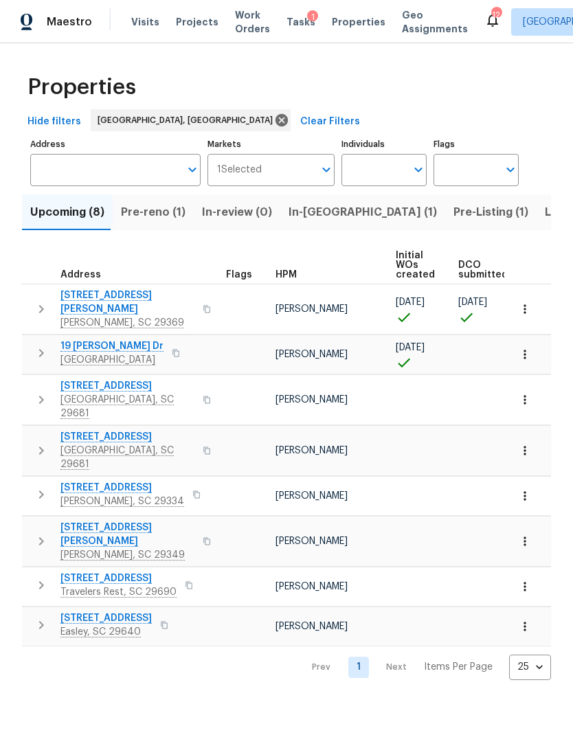
click at [55, 162] on input "Address" at bounding box center [105, 170] width 150 height 32
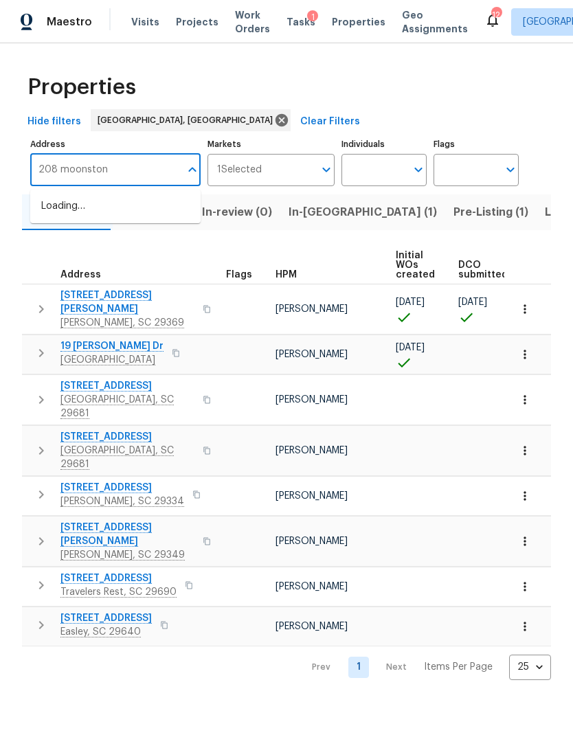
type input "208 moonstone"
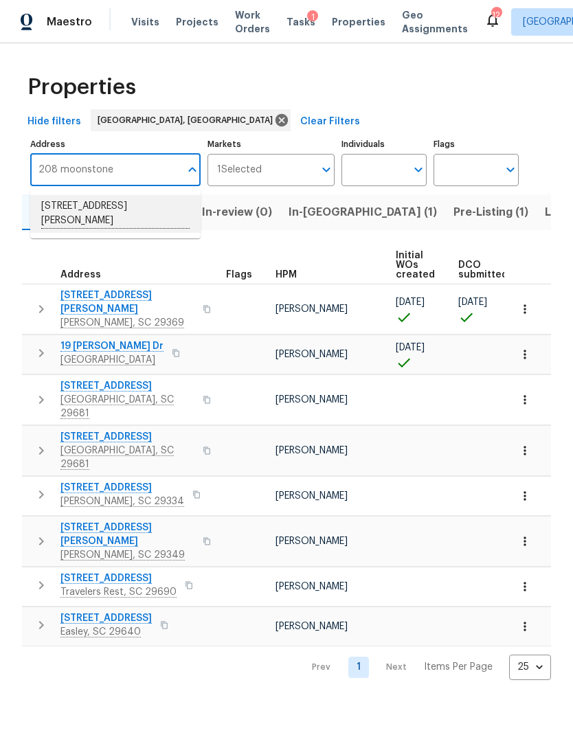
click at [170, 214] on li "[STREET_ADDRESS][PERSON_NAME]" at bounding box center [115, 214] width 170 height 38
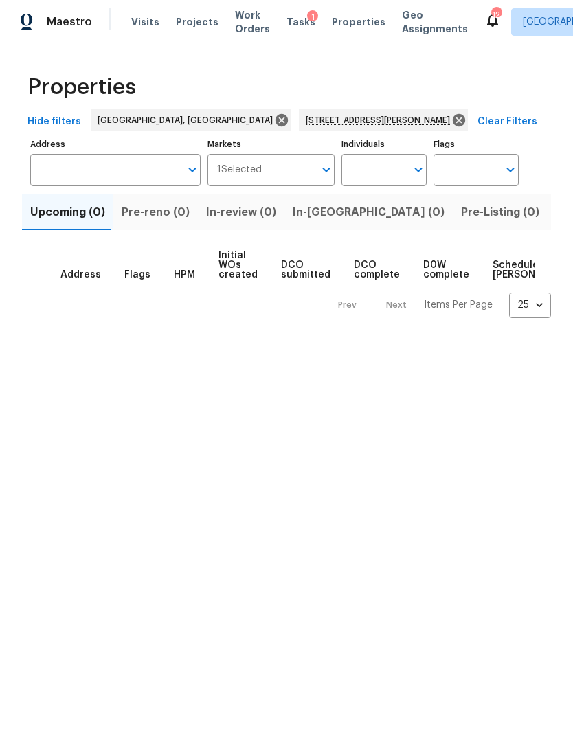
type input "[STREET_ADDRESS][PERSON_NAME]"
click at [547, 201] on button "Listed (1)" at bounding box center [580, 212] width 66 height 36
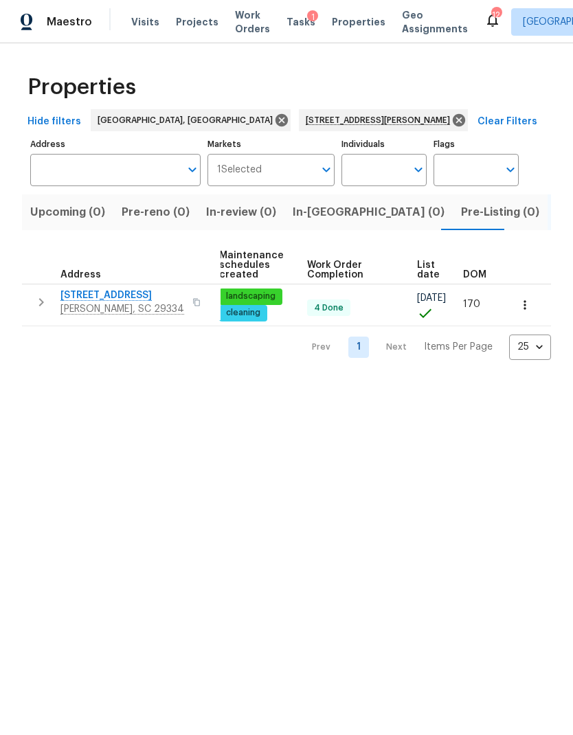
type input "[STREET_ADDRESS][PERSON_NAME]"
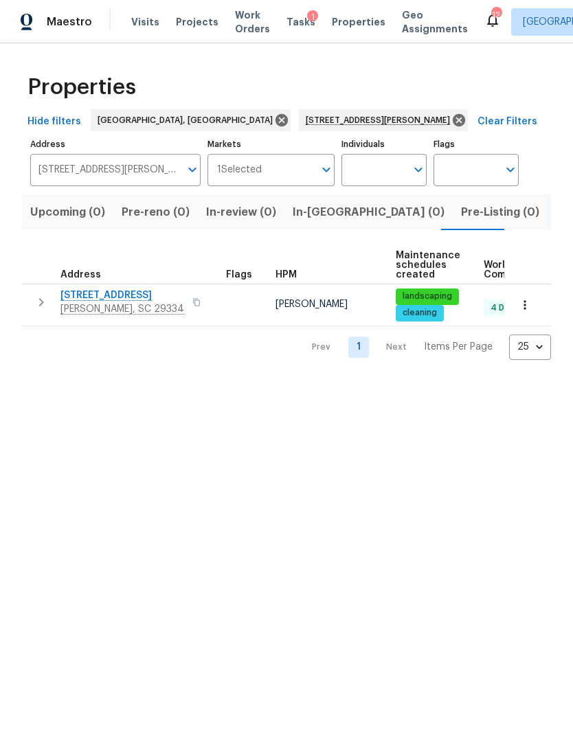
click at [115, 299] on span "[STREET_ADDRESS]" at bounding box center [122, 295] width 124 height 14
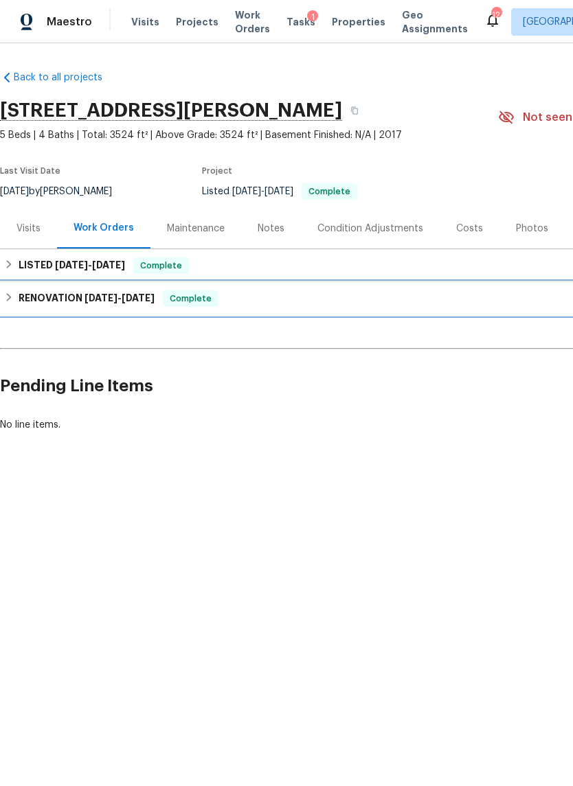
click at [113, 299] on span "4/9/25" at bounding box center [100, 298] width 33 height 10
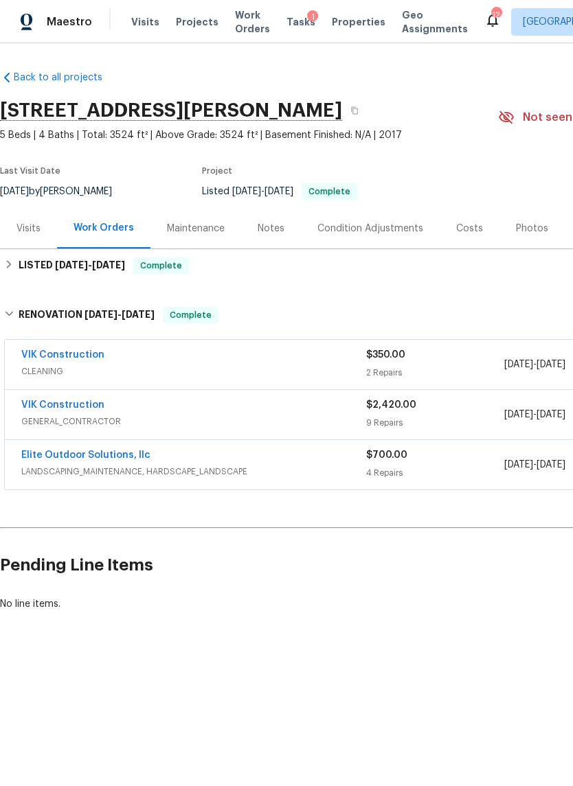
click at [435, 417] on div "9 Repairs" at bounding box center [435, 423] width 138 height 14
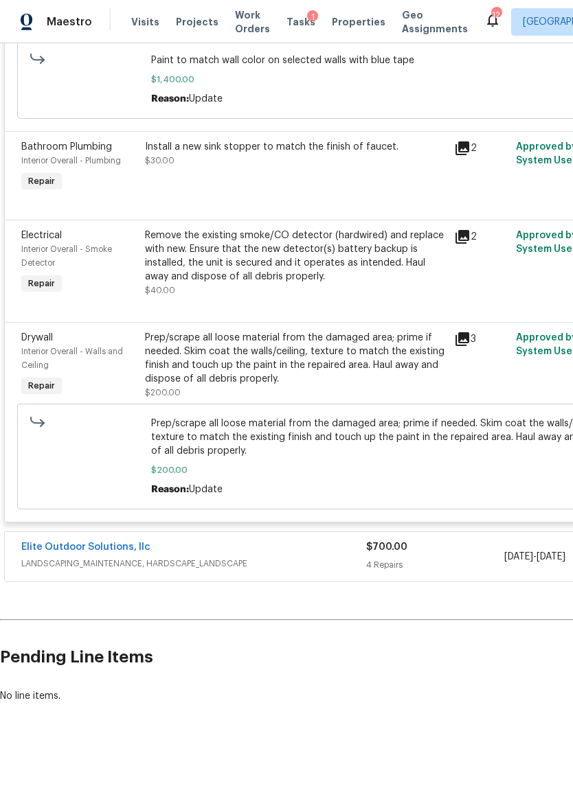
scroll to position [1137, 0]
